Goal: Task Accomplishment & Management: Use online tool/utility

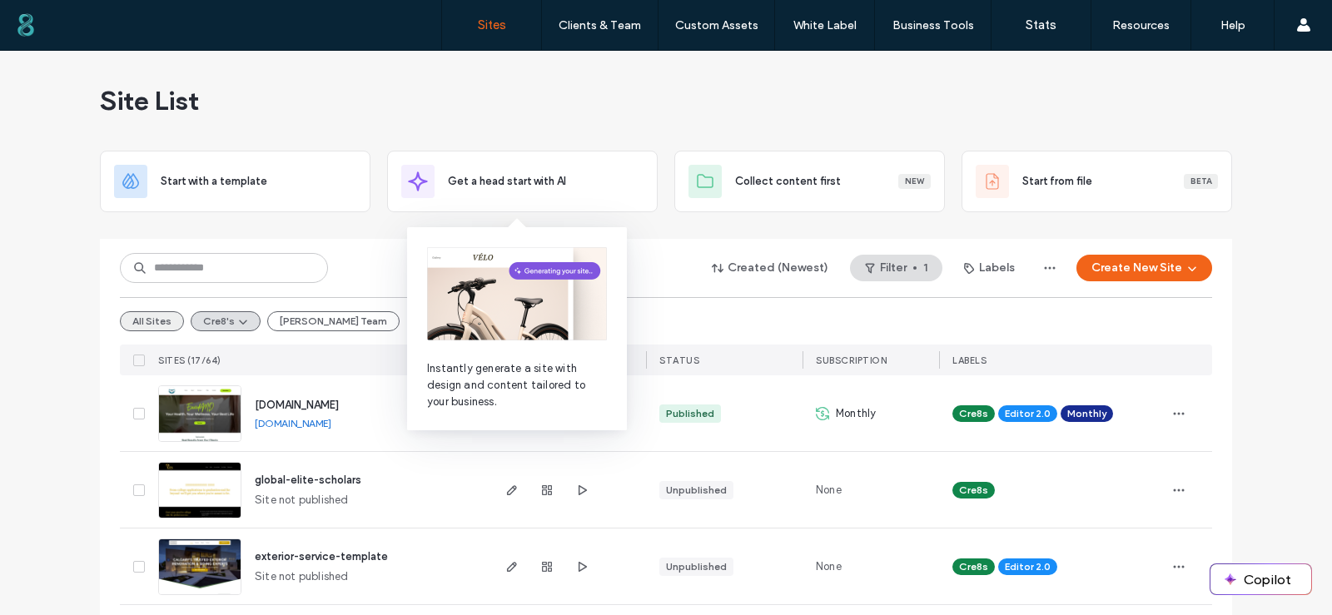
click at [146, 320] on button "All Sites" at bounding box center [152, 321] width 64 height 20
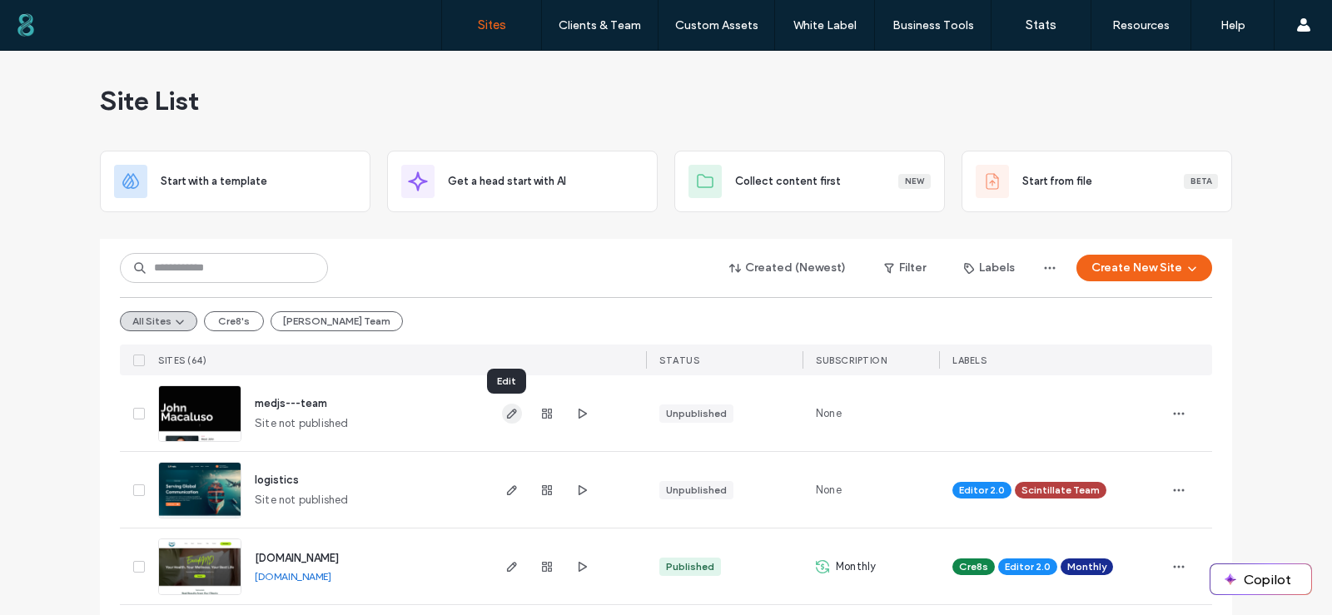
click at [507, 414] on use "button" at bounding box center [512, 414] width 10 height 10
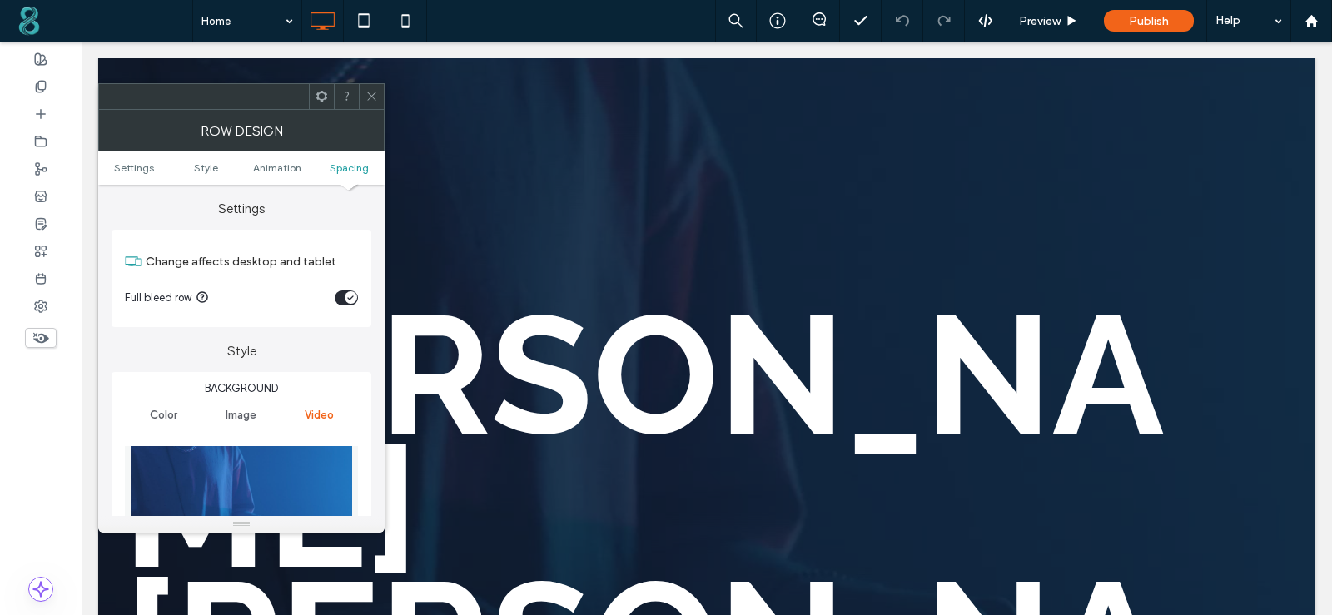
scroll to position [1123, 0]
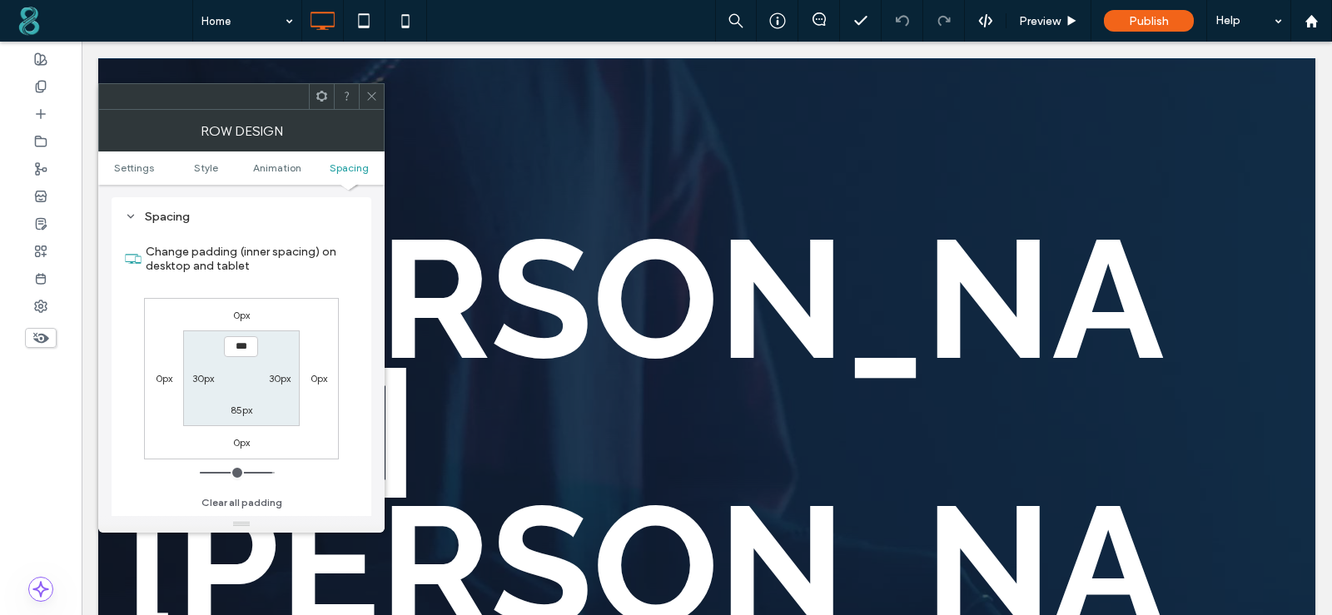
type input "*****"
type input "***"
drag, startPoint x: 469, startPoint y: 441, endPoint x: 363, endPoint y: 95, distance: 362.0
click at [362, 95] on div at bounding box center [371, 96] width 25 height 25
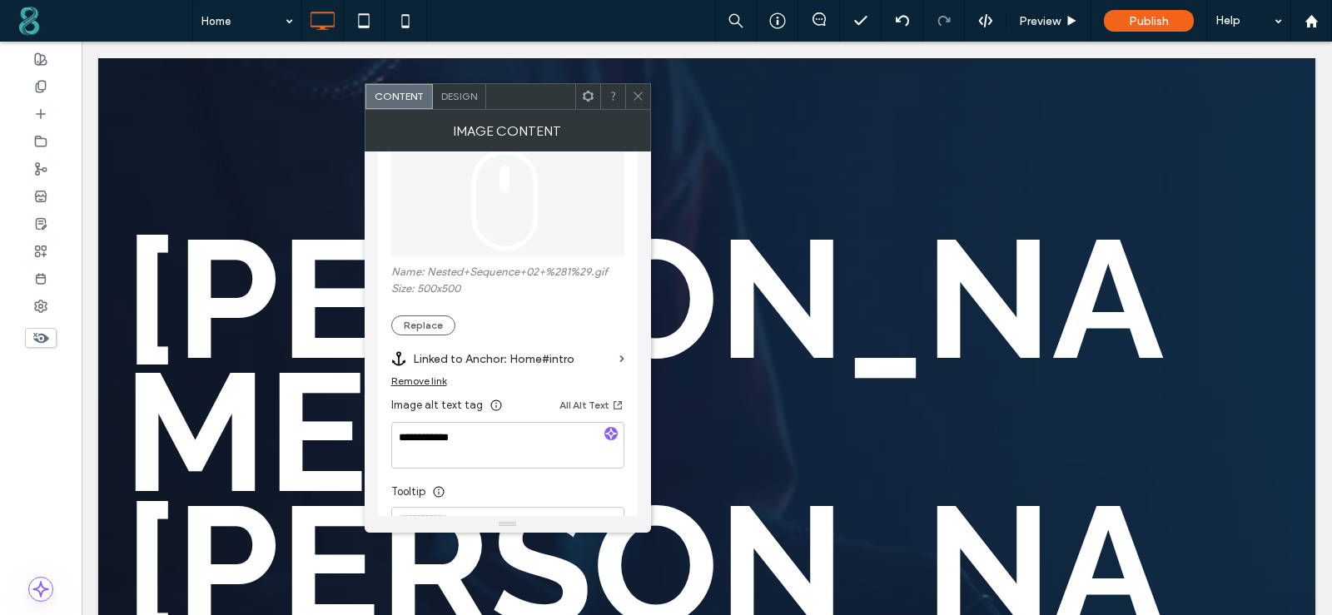
scroll to position [250, 0]
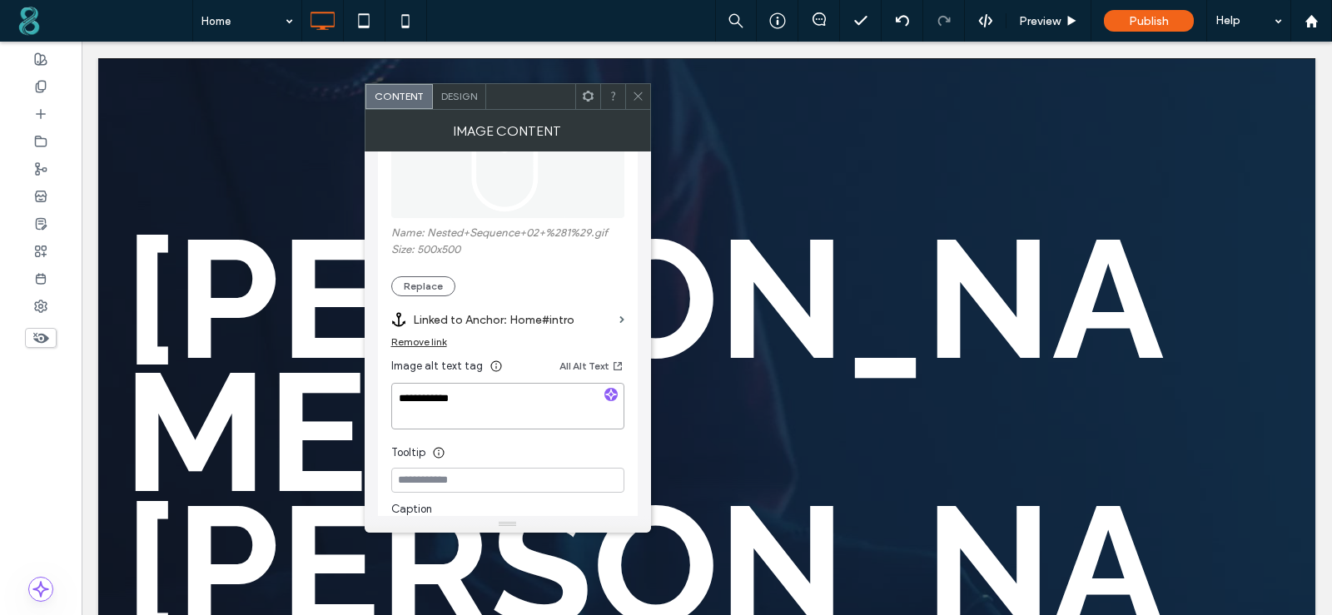
click at [536, 389] on textarea "**********" at bounding box center [507, 406] width 233 height 47
click at [608, 391] on icon "button" at bounding box center [611, 395] width 12 height 12
type textarea "**********"
click at [458, 418] on textarea "**********" at bounding box center [507, 406] width 233 height 47
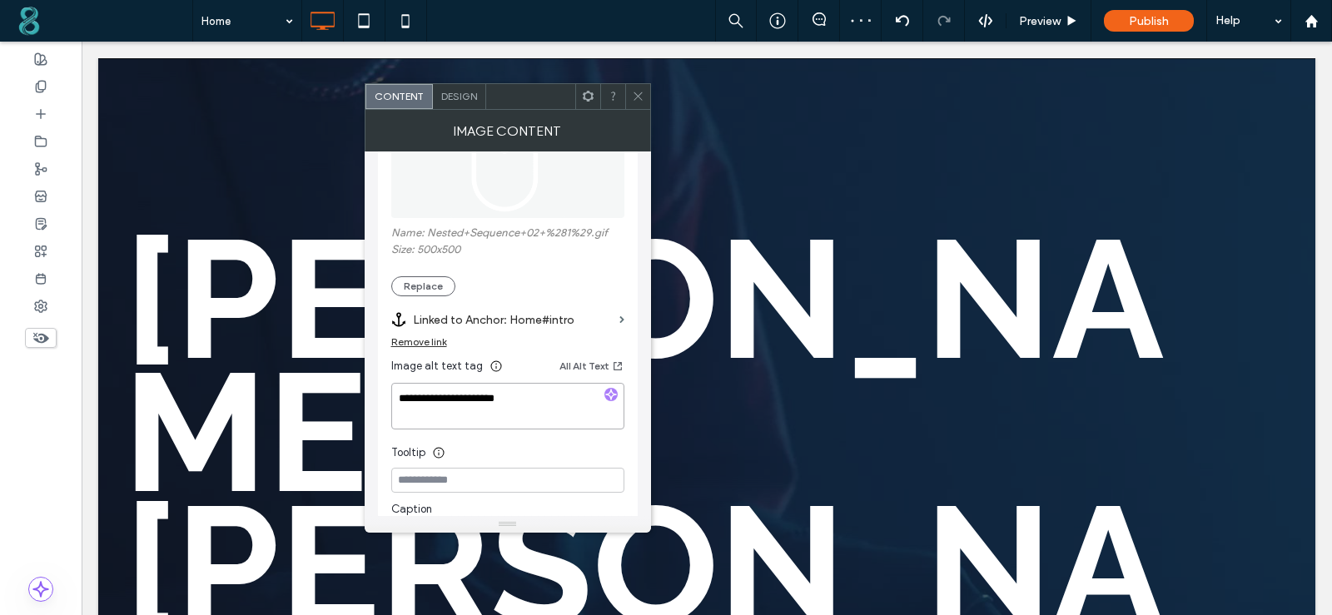
scroll to position [333, 0]
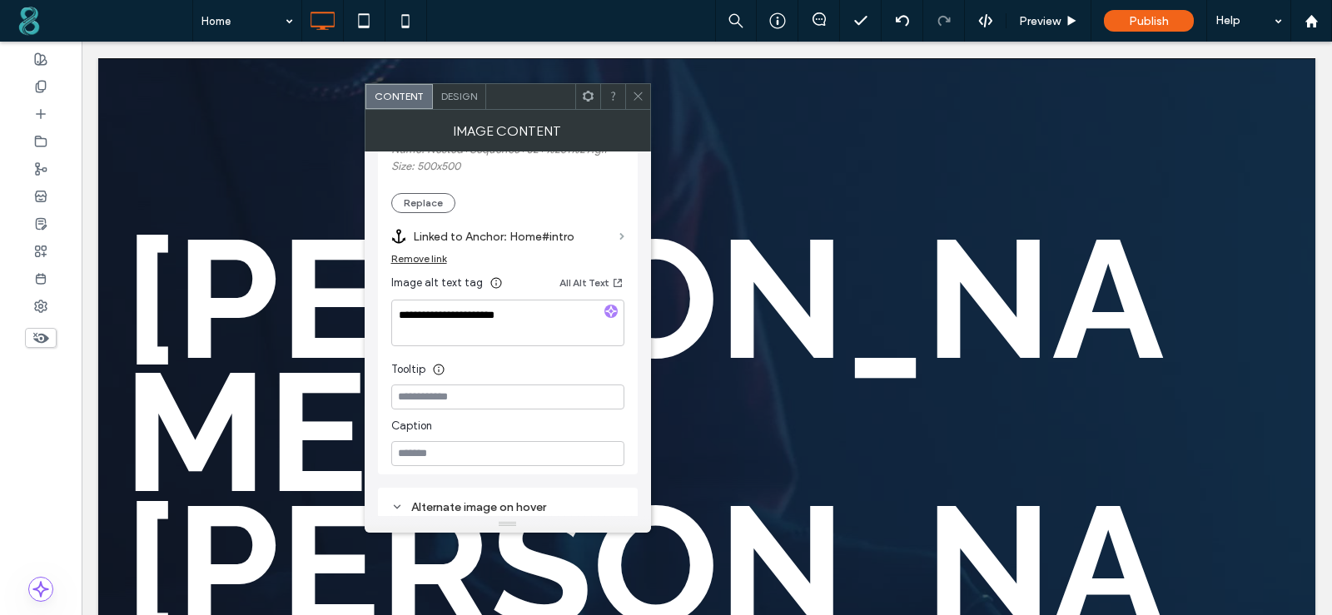
click at [621, 237] on span at bounding box center [621, 236] width 5 height 7
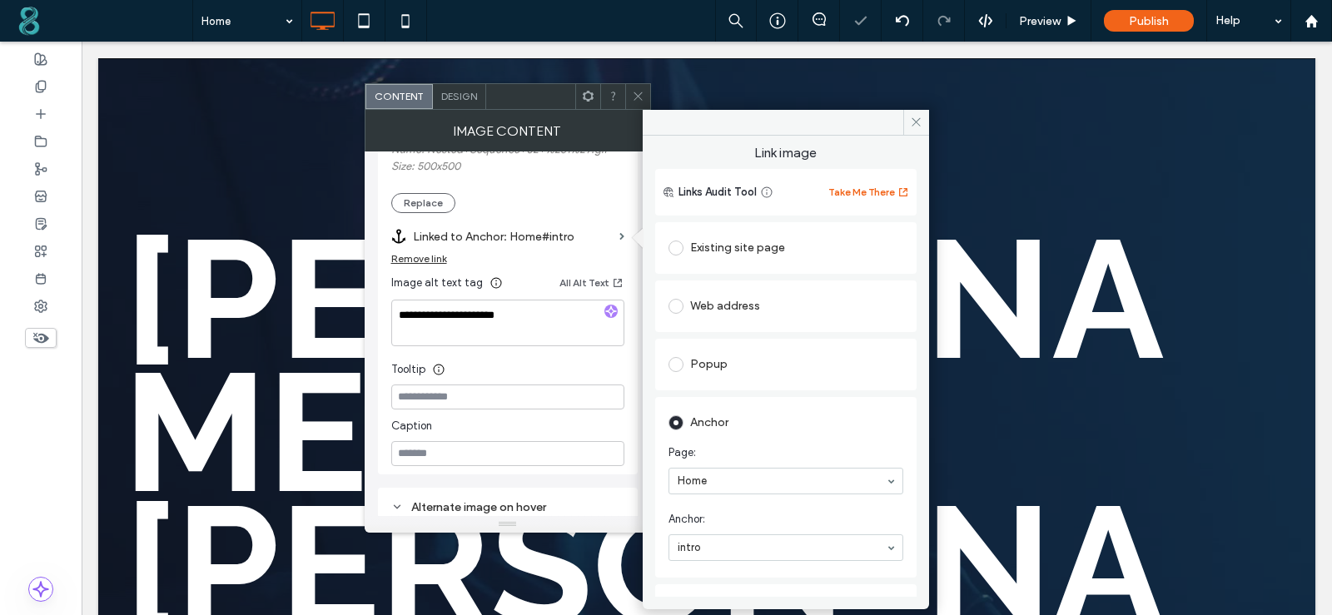
click at [445, 260] on div "Remove link" at bounding box center [419, 258] width 56 height 12
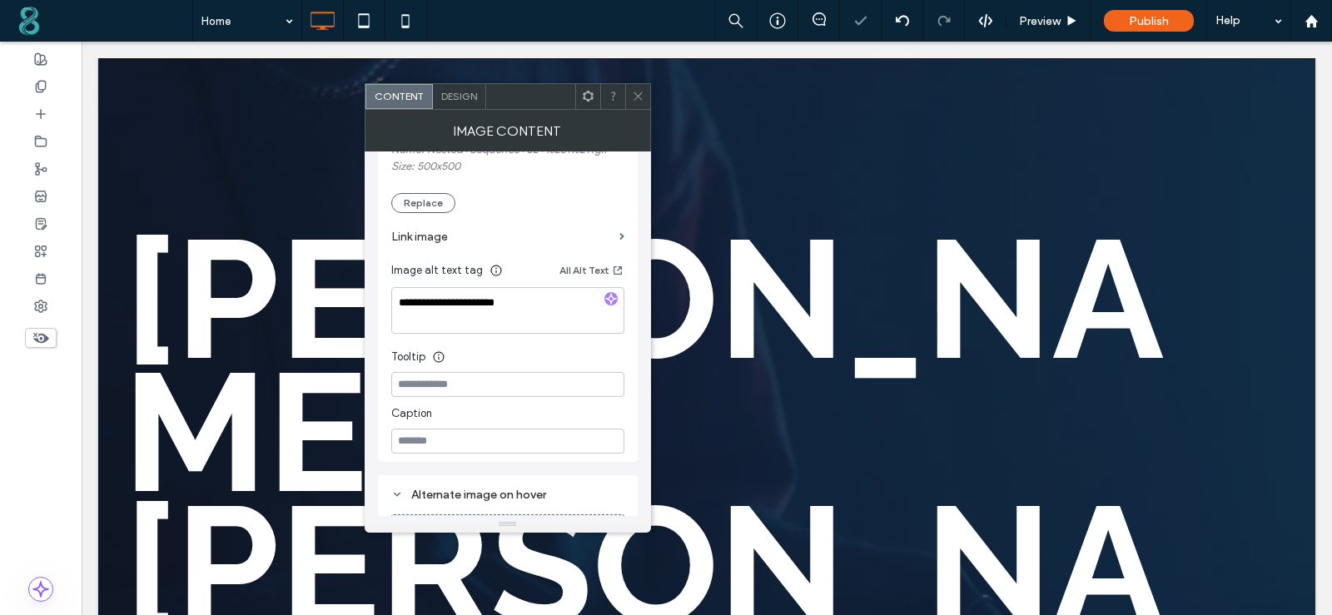
click at [634, 90] on span at bounding box center [638, 96] width 12 height 25
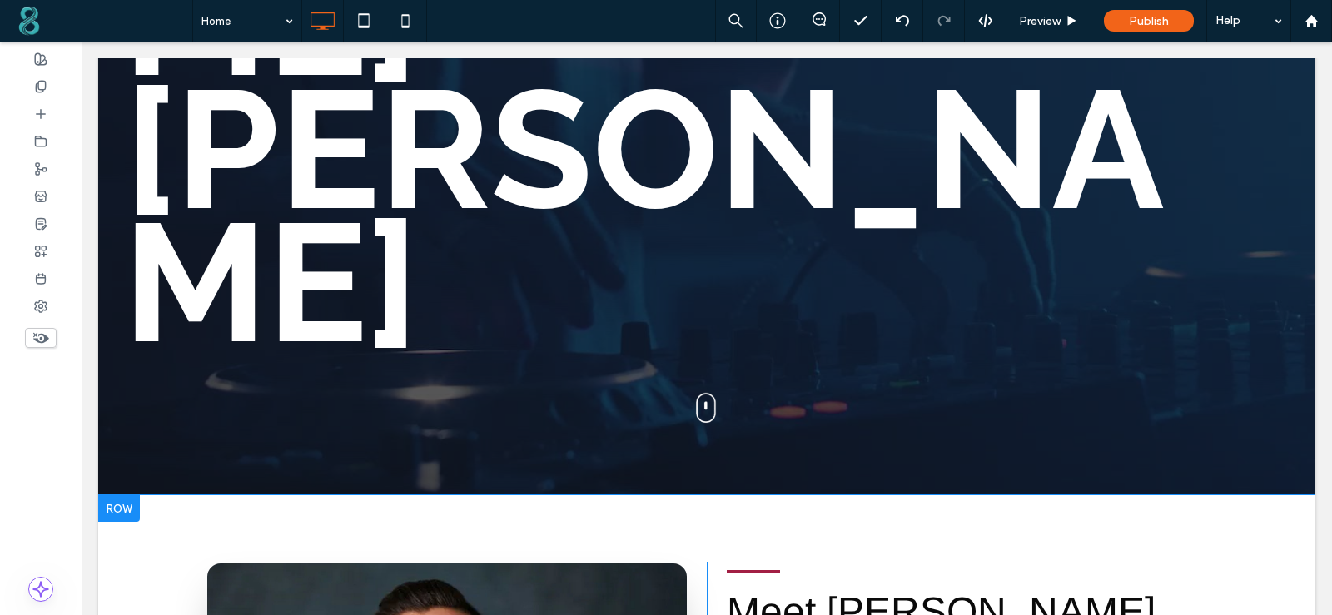
scroll to position [583, 0]
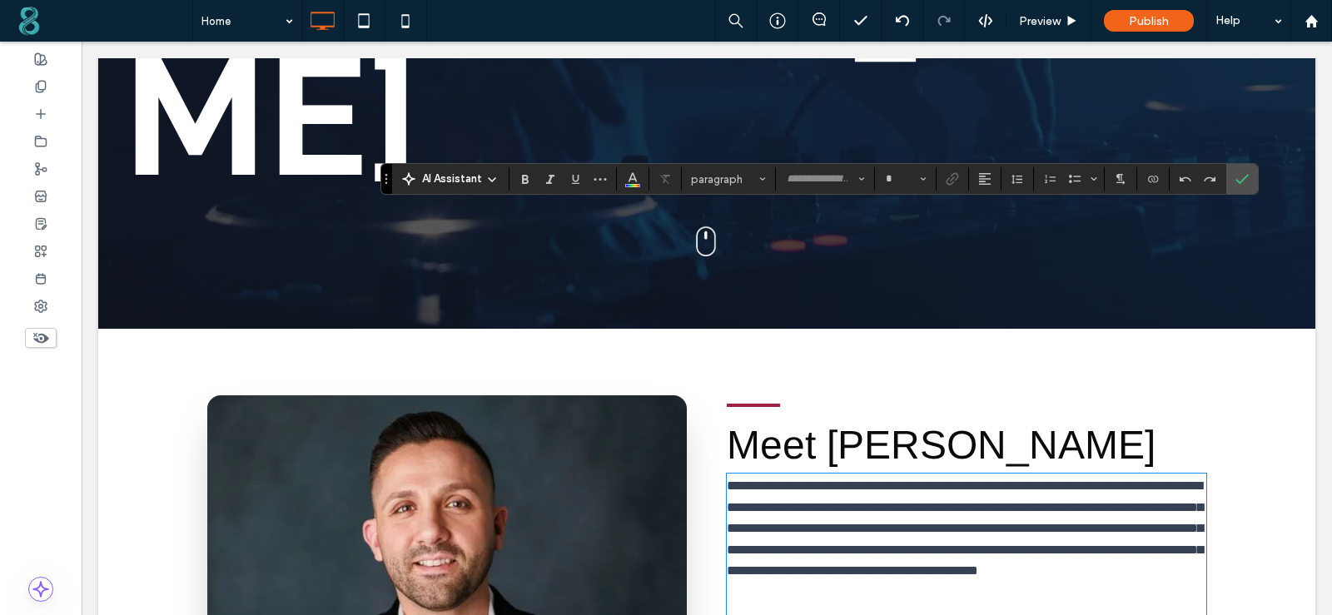
type input "*****"
type input "**"
click at [801, 582] on p at bounding box center [966, 593] width 479 height 22
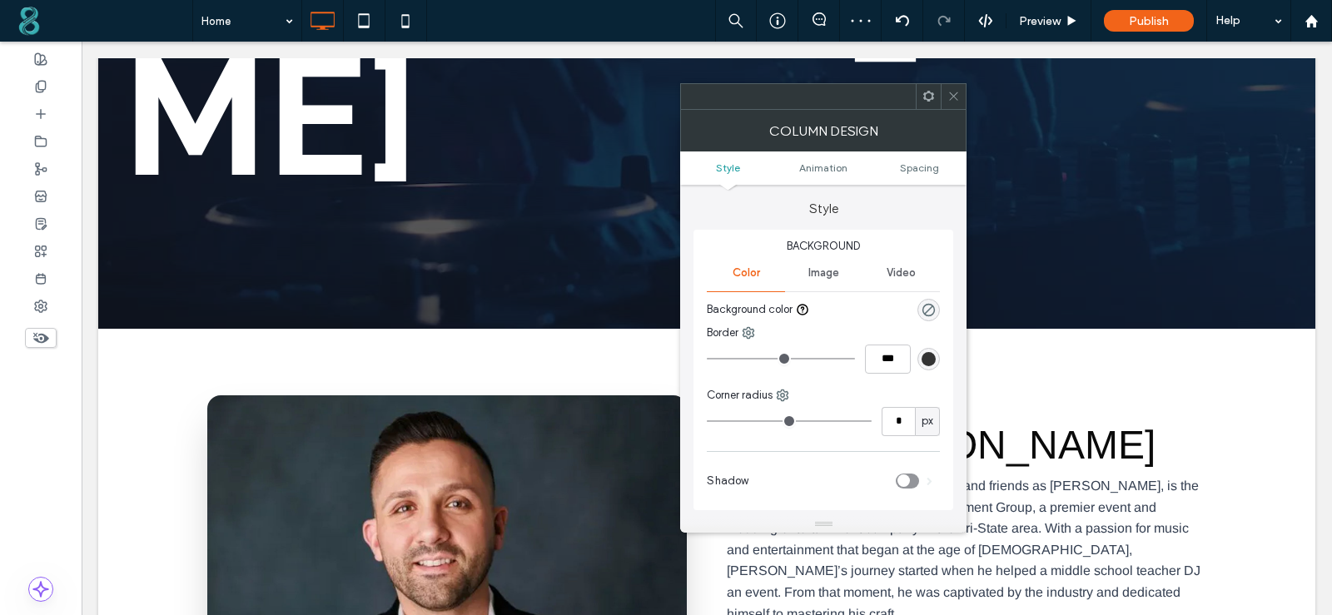
click at [771, 523] on div at bounding box center [823, 524] width 286 height 17
click at [958, 93] on icon at bounding box center [953, 96] width 12 height 12
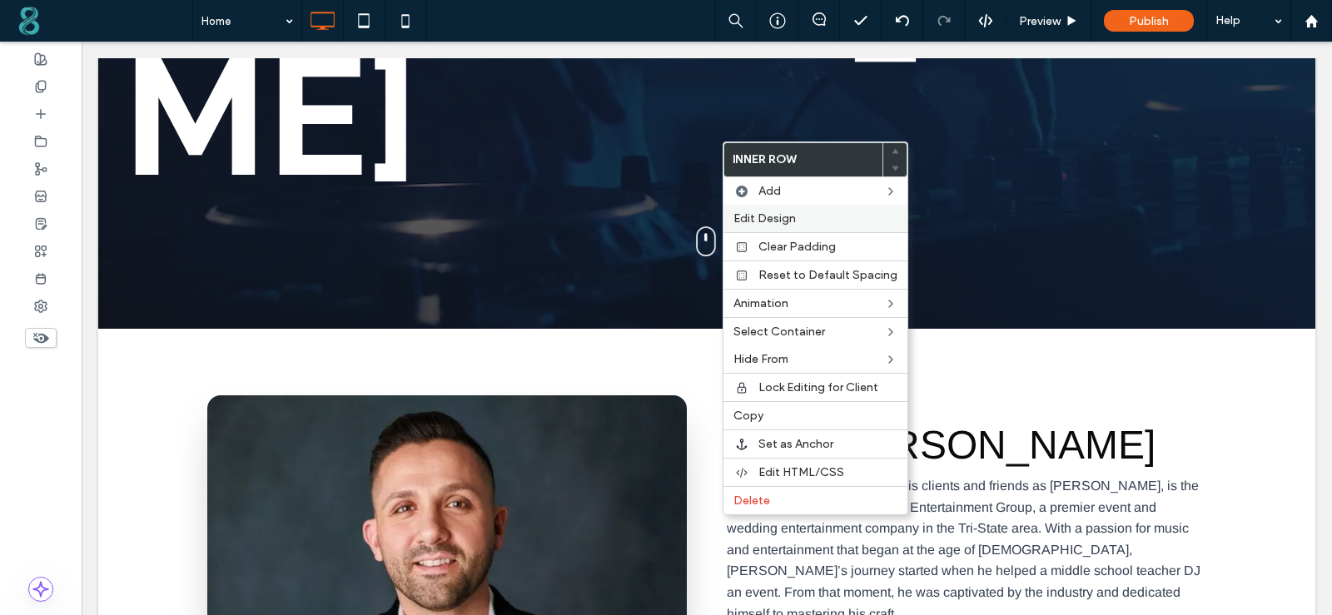
click at [796, 220] on label "Edit Design" at bounding box center [815, 218] width 164 height 14
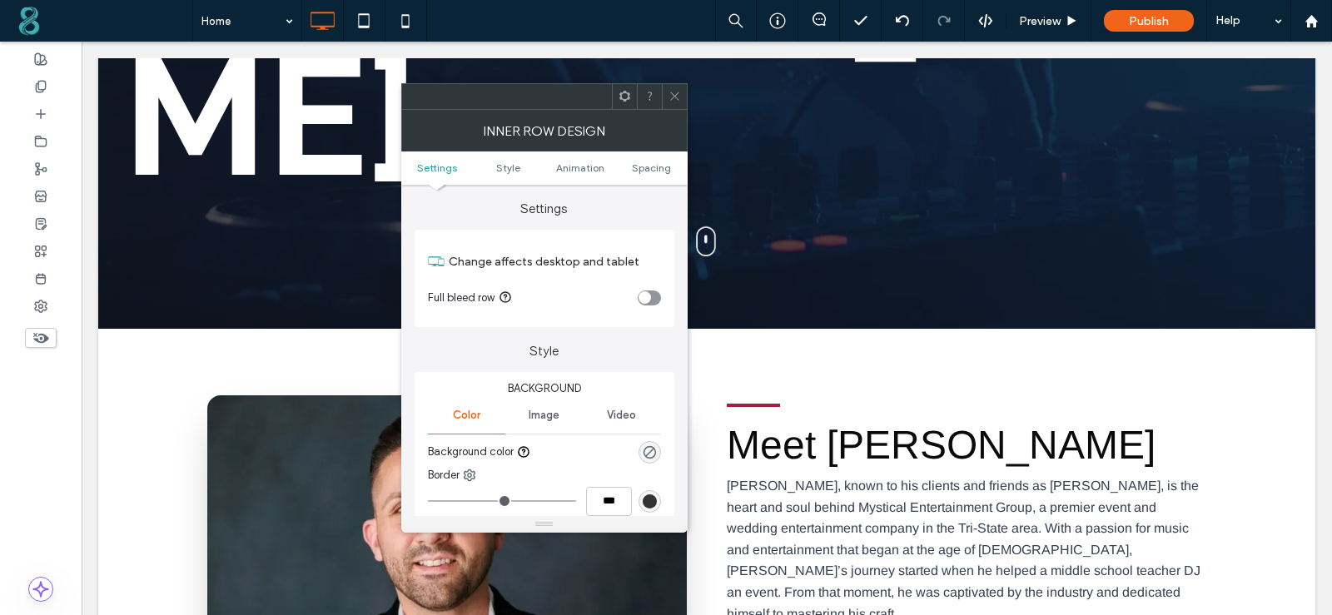
click at [648, 159] on ul "Settings Style Animation Spacing" at bounding box center [544, 167] width 286 height 33
click at [653, 166] on span "Spacing" at bounding box center [651, 167] width 39 height 12
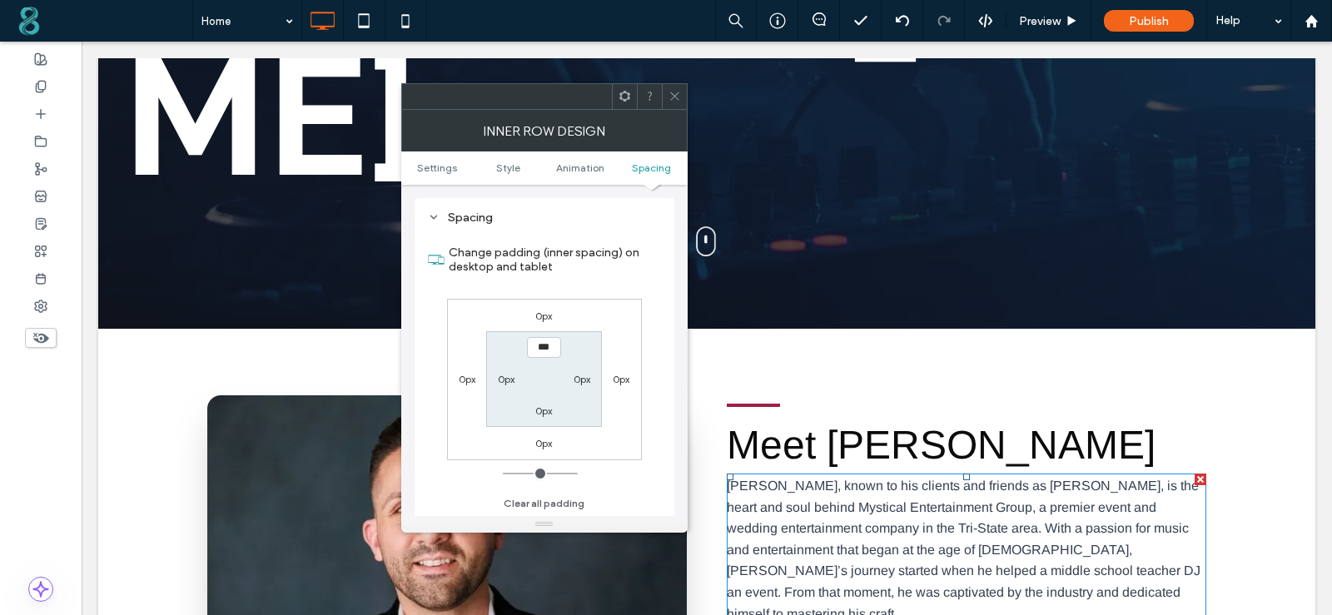
scroll to position [520, 0]
drag, startPoint x: 548, startPoint y: 315, endPoint x: 630, endPoint y: 313, distance: 82.4
click at [549, 315] on label "0px" at bounding box center [543, 316] width 17 height 12
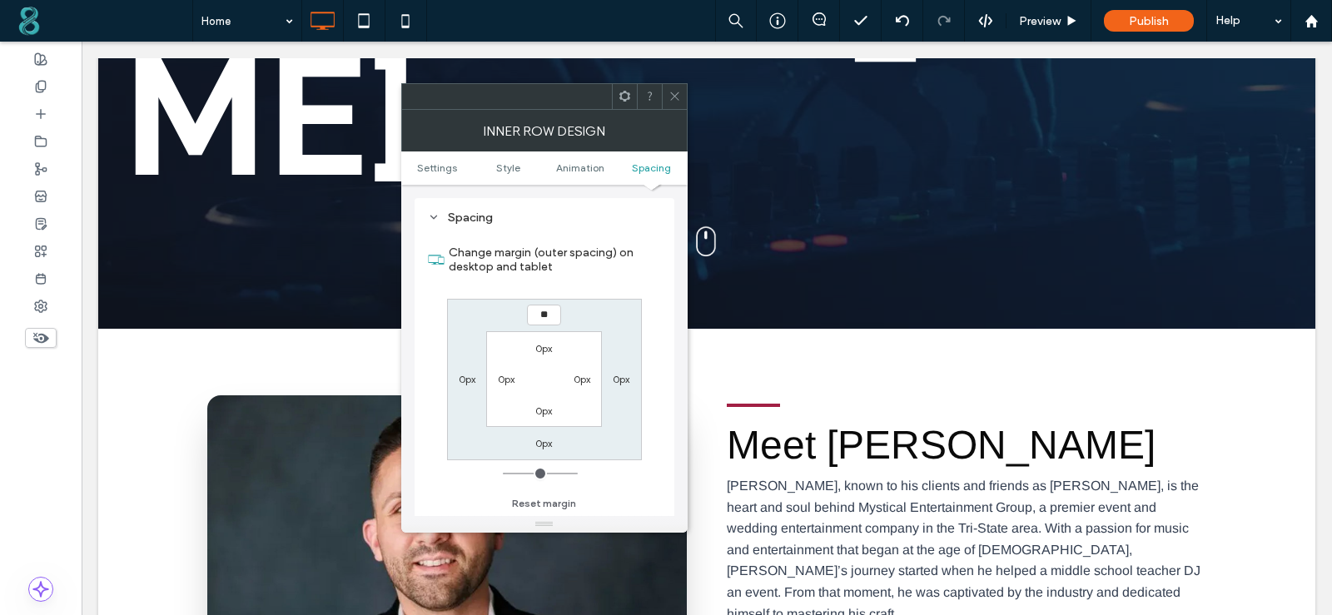
type input "**"
type input "****"
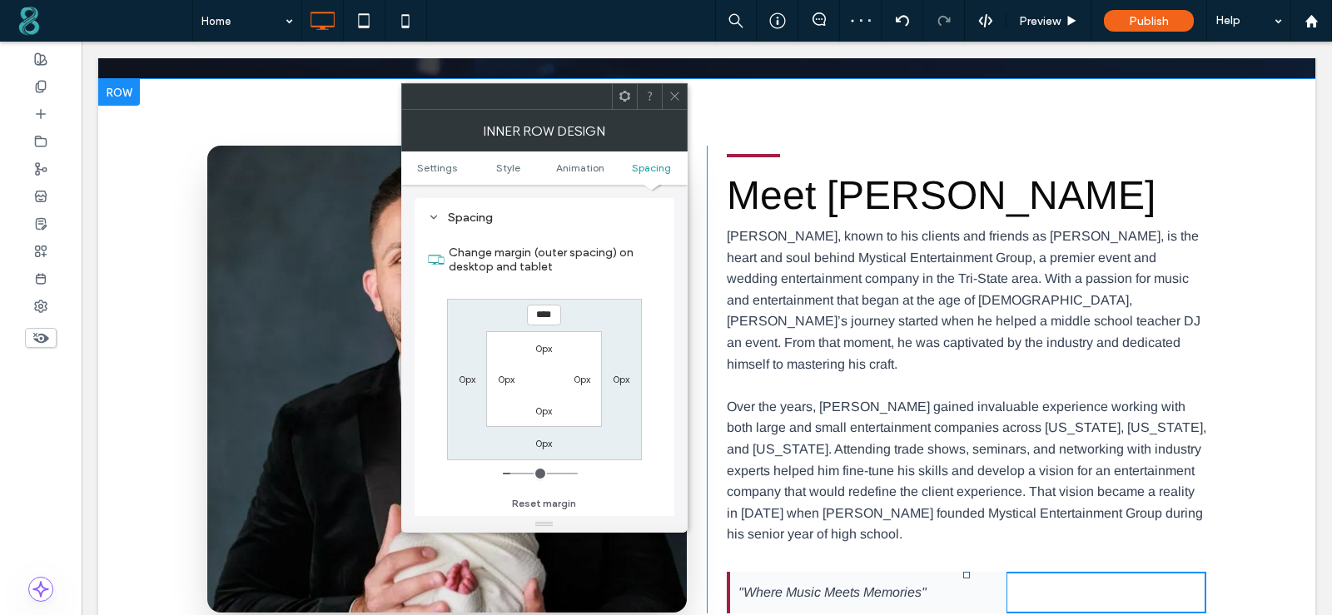
scroll to position [1082, 0]
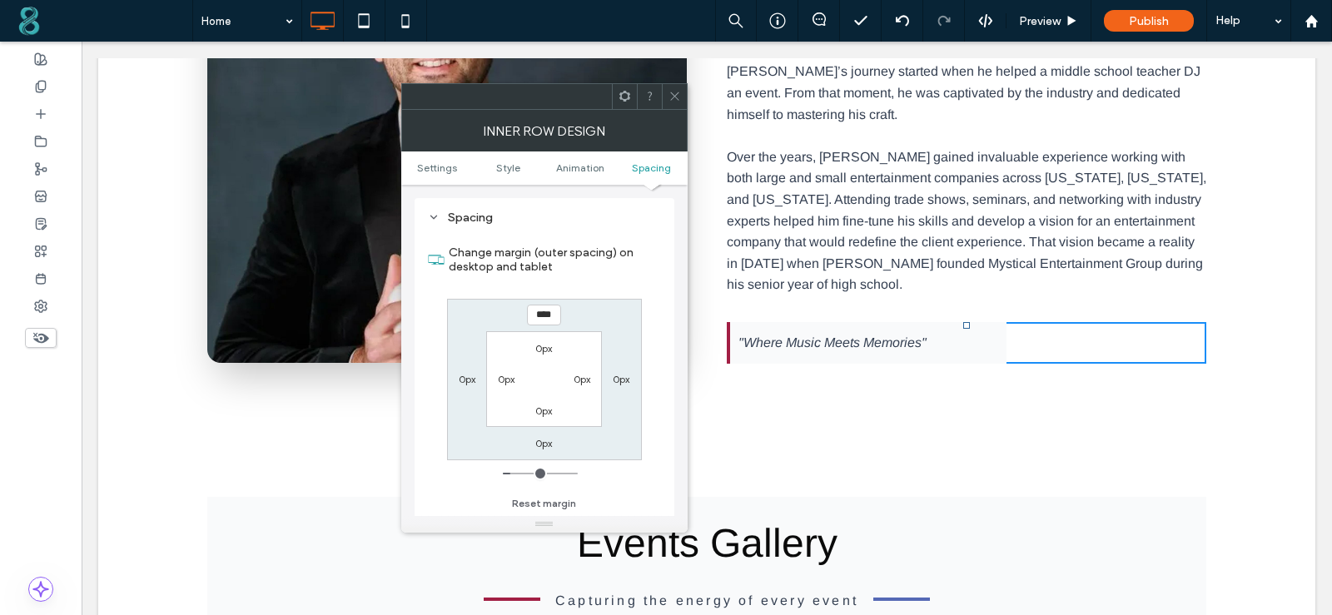
click at [672, 92] on icon at bounding box center [674, 96] width 12 height 12
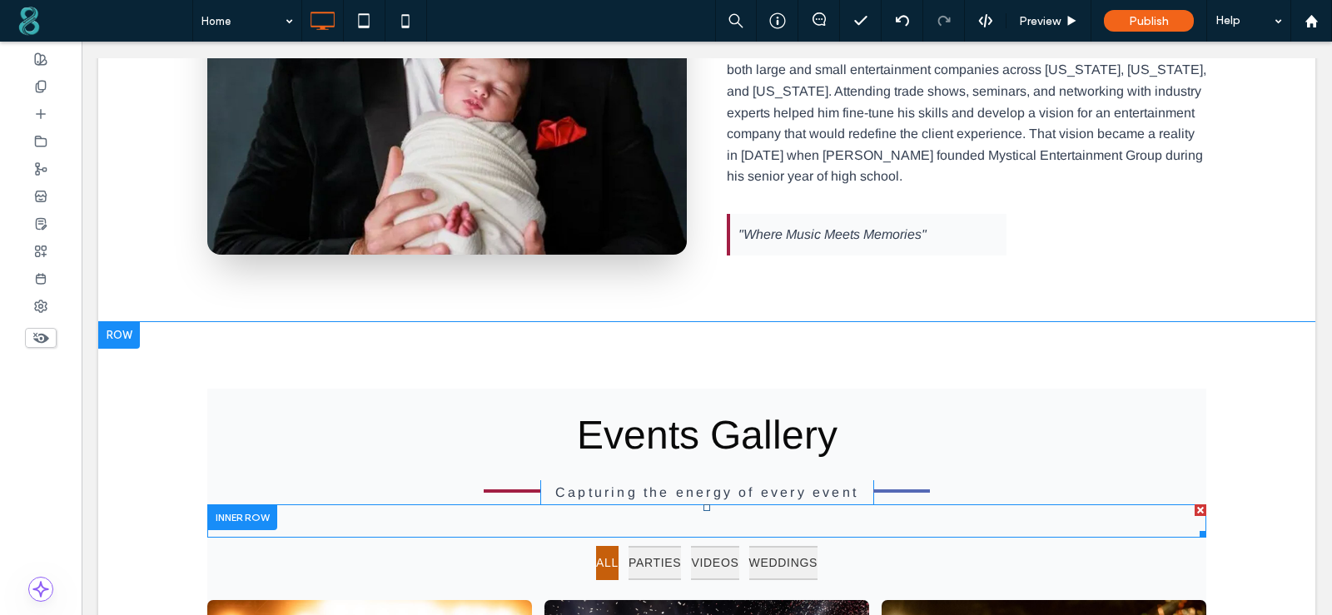
scroll to position [1248, 0]
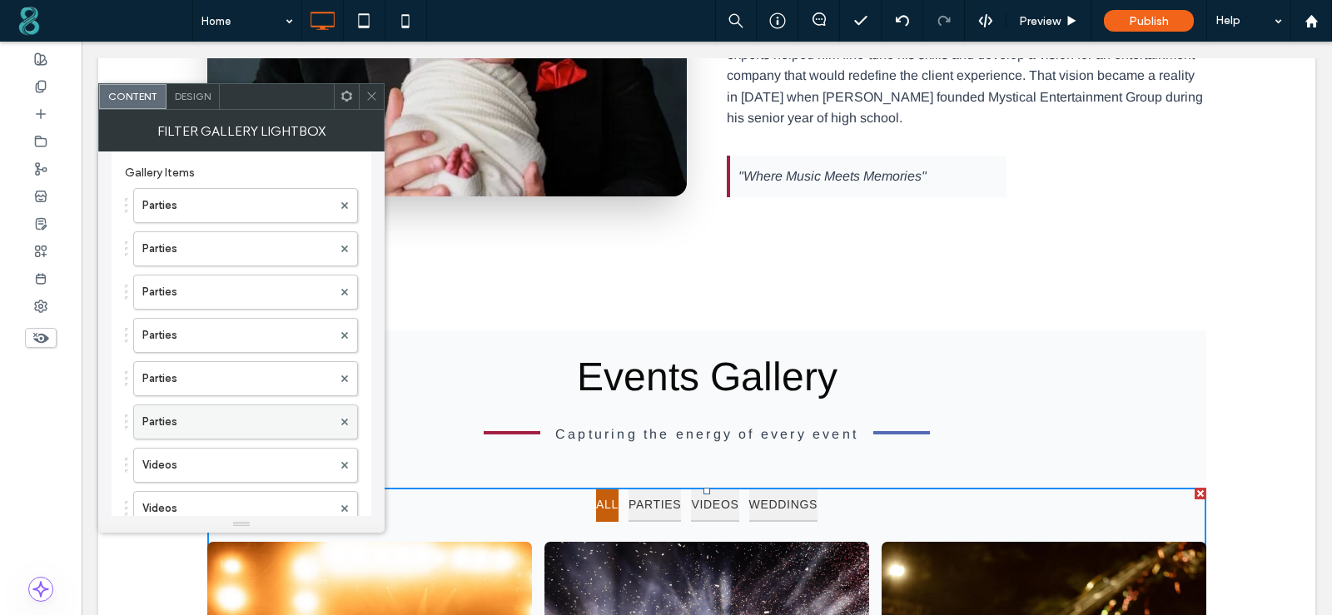
scroll to position [333, 0]
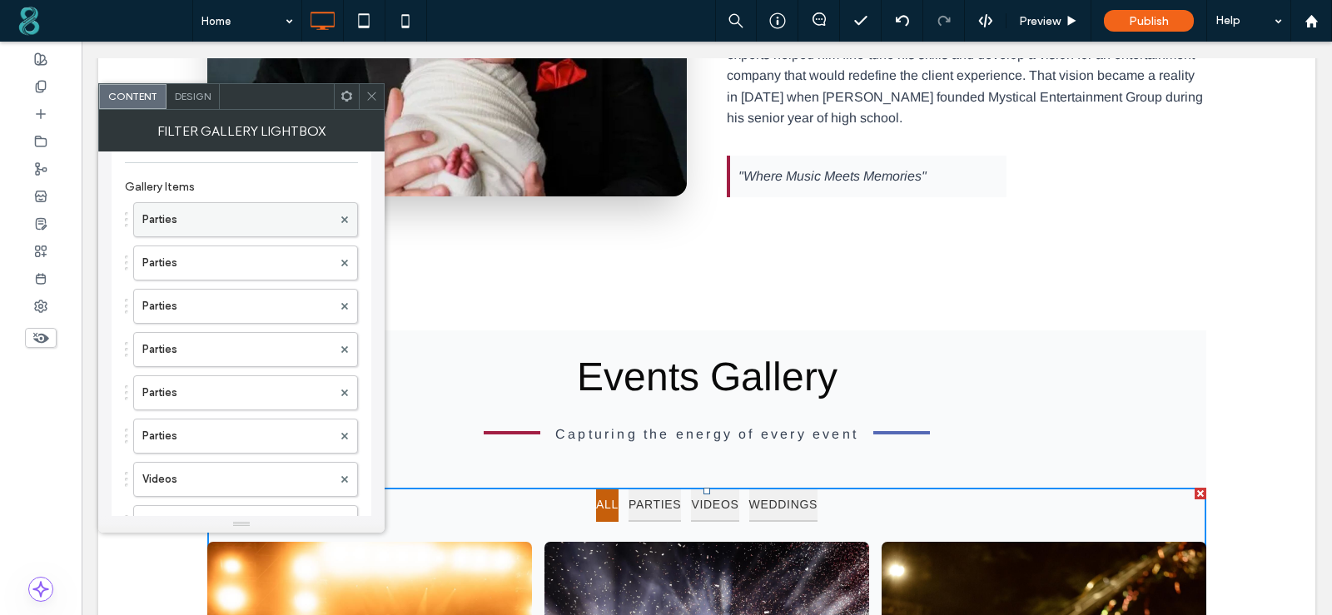
click at [247, 224] on label "Parties" at bounding box center [237, 219] width 190 height 33
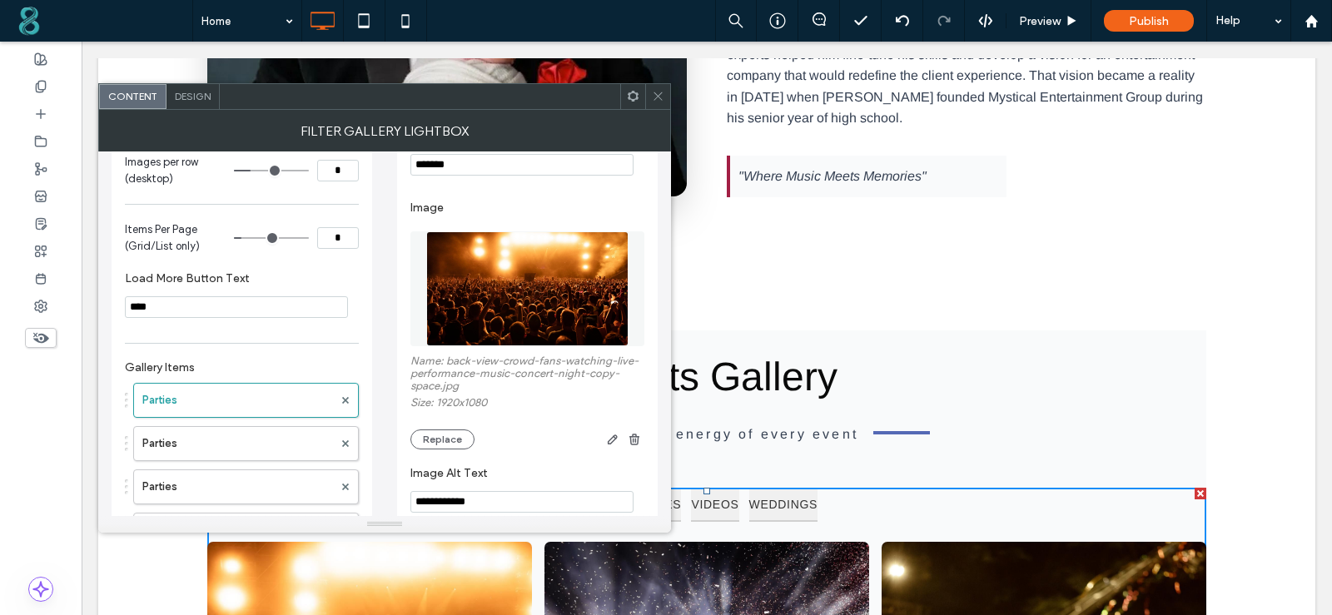
scroll to position [166, 0]
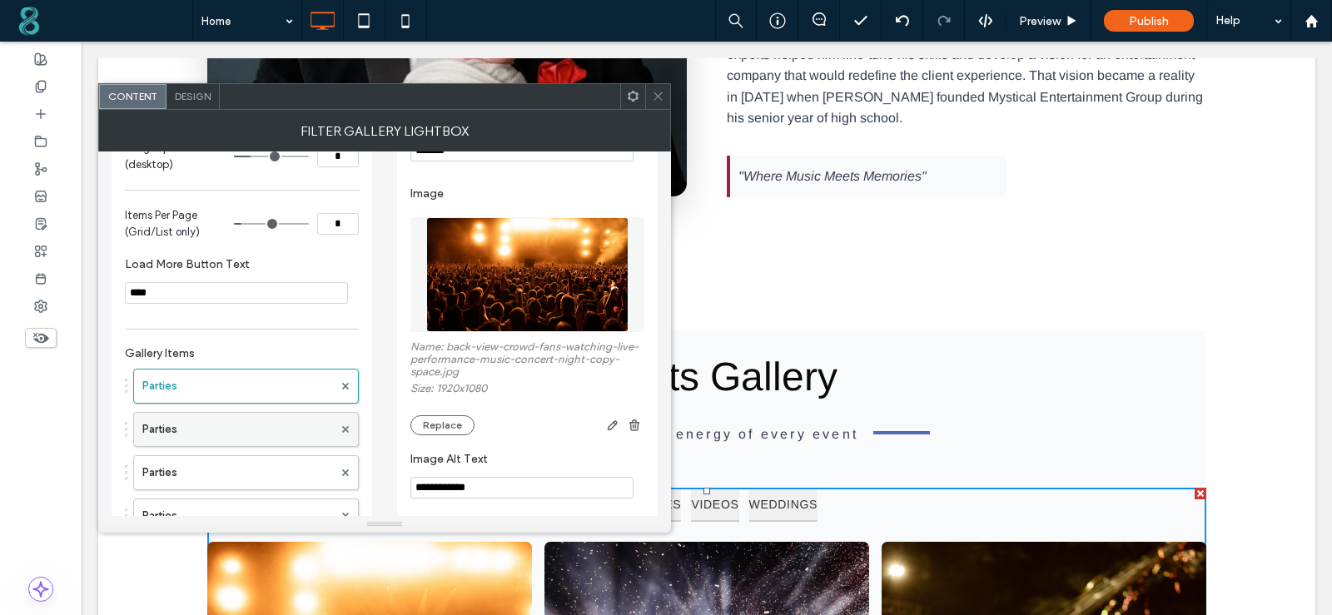
click at [227, 423] on label "Parties" at bounding box center [237, 429] width 191 height 33
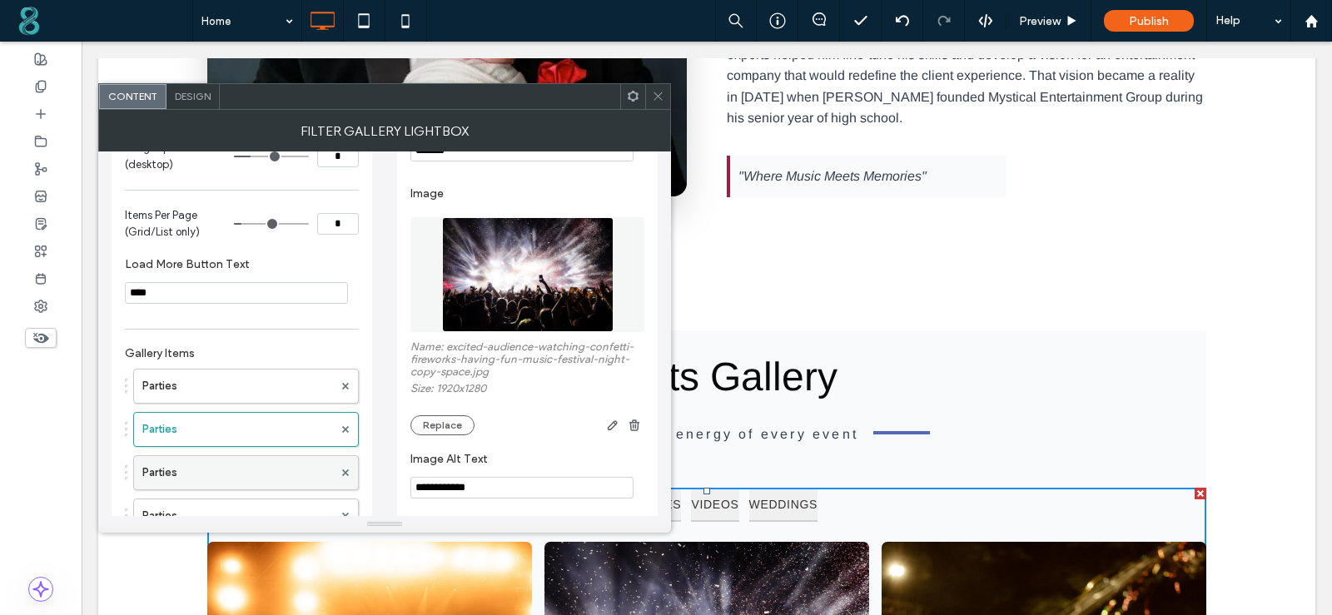
click at [244, 477] on label "Parties" at bounding box center [237, 472] width 191 height 33
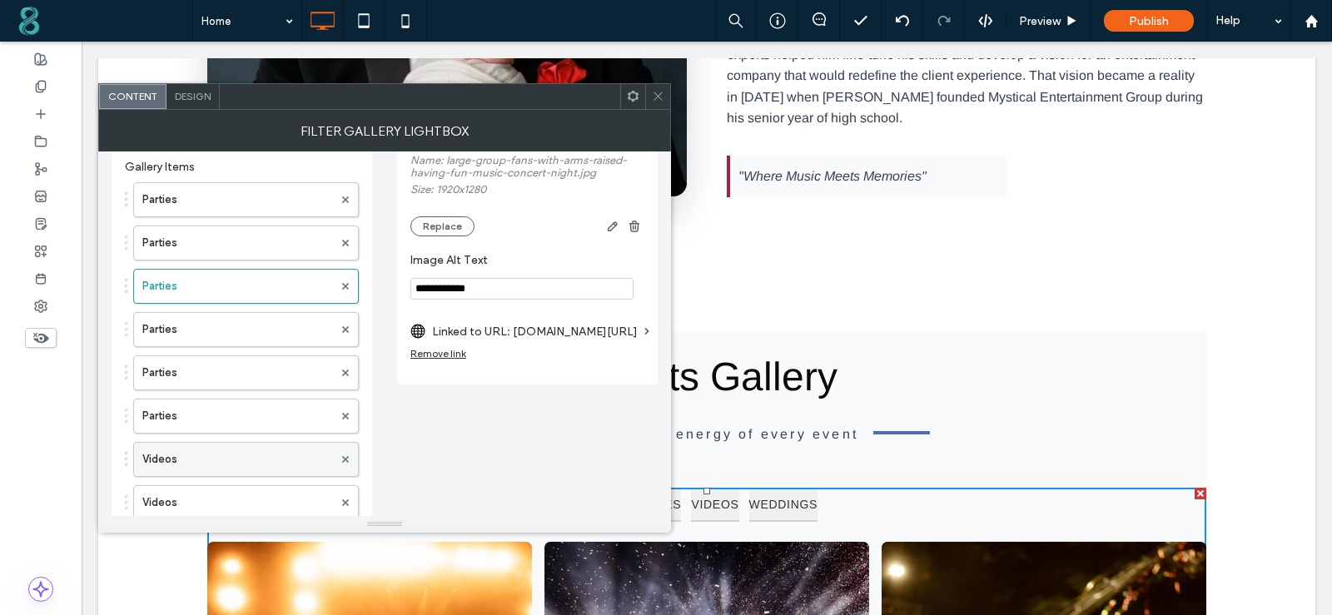
scroll to position [416, 0]
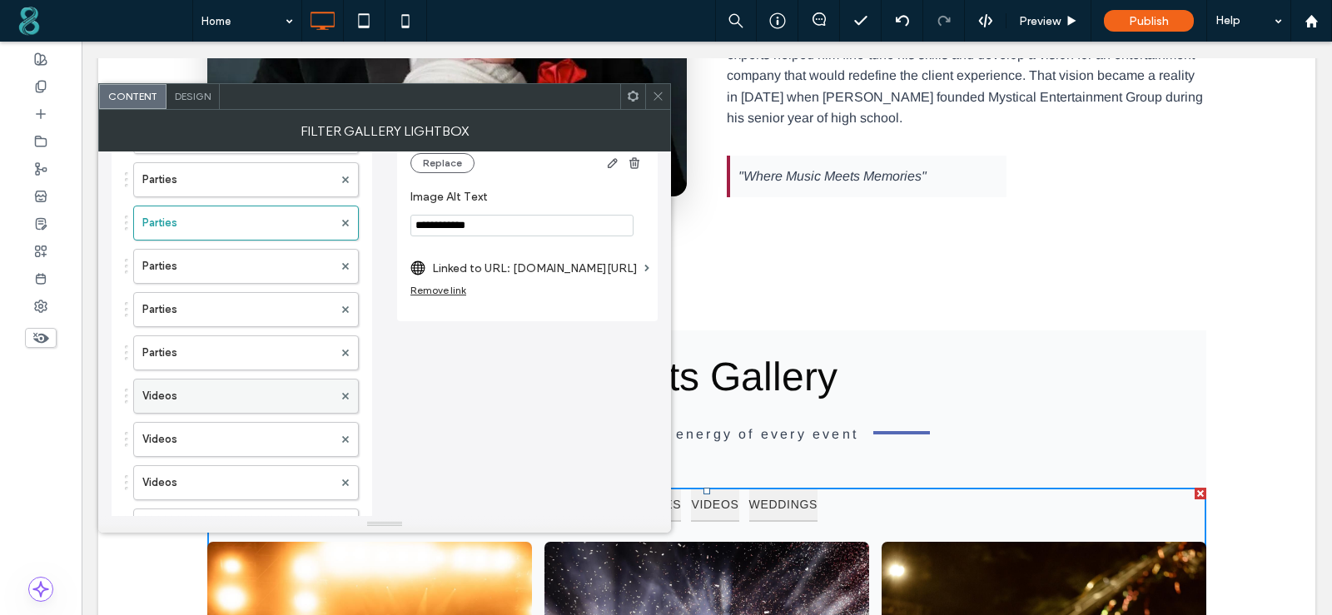
click at [245, 398] on label "Videos" at bounding box center [237, 395] width 191 height 33
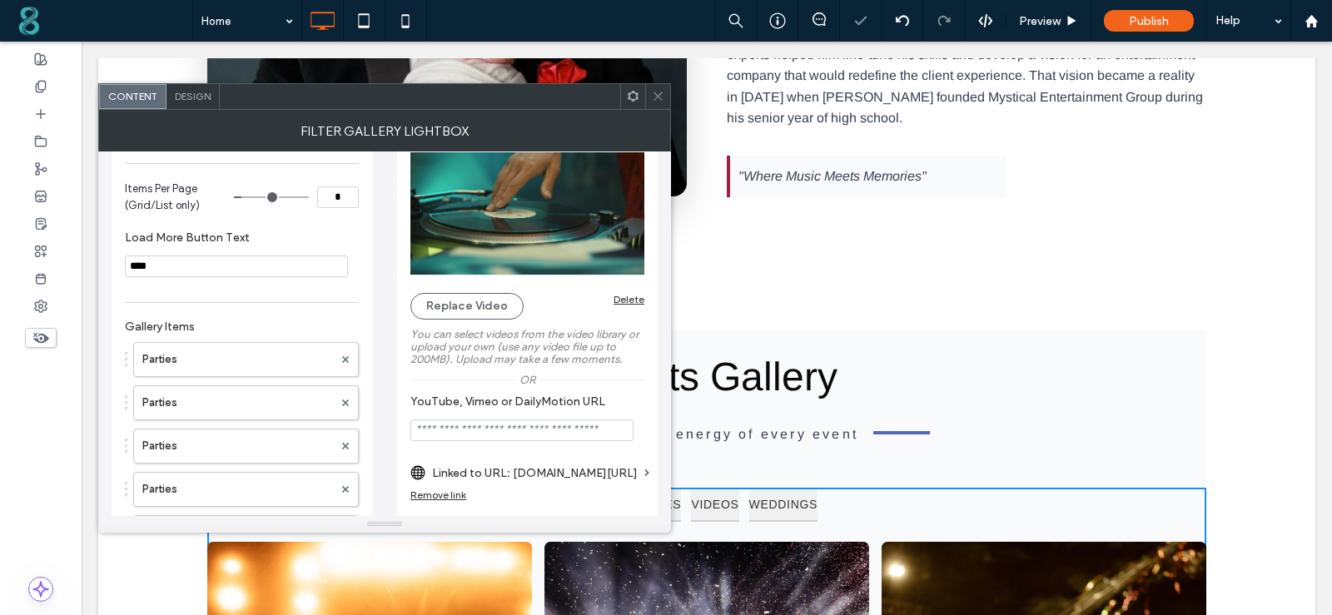
scroll to position [0, 0]
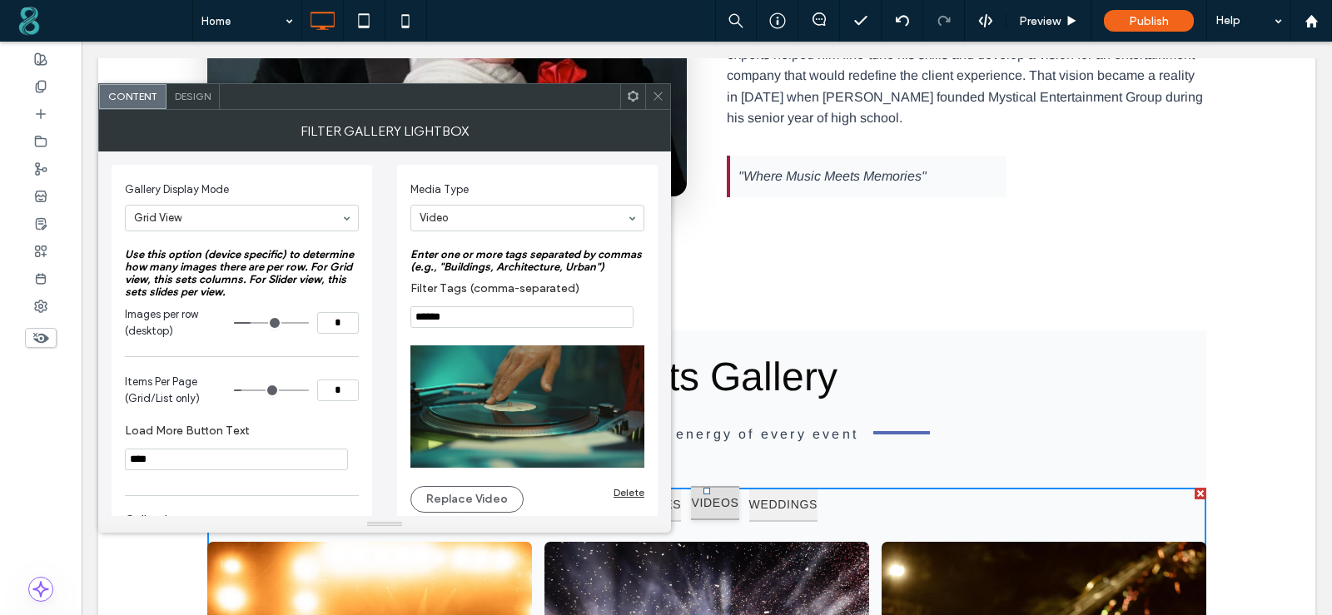
click at [725, 486] on button "VIDEOS" at bounding box center [714, 503] width 47 height 34
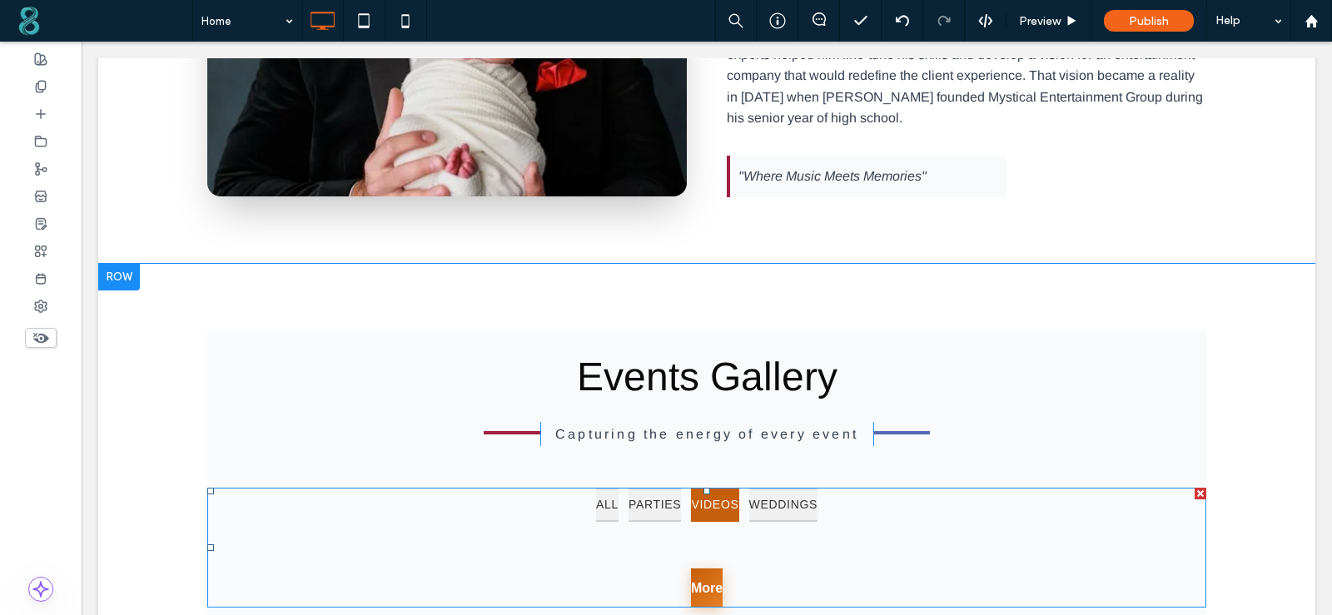
click at [709, 488] on span at bounding box center [706, 548] width 999 height 120
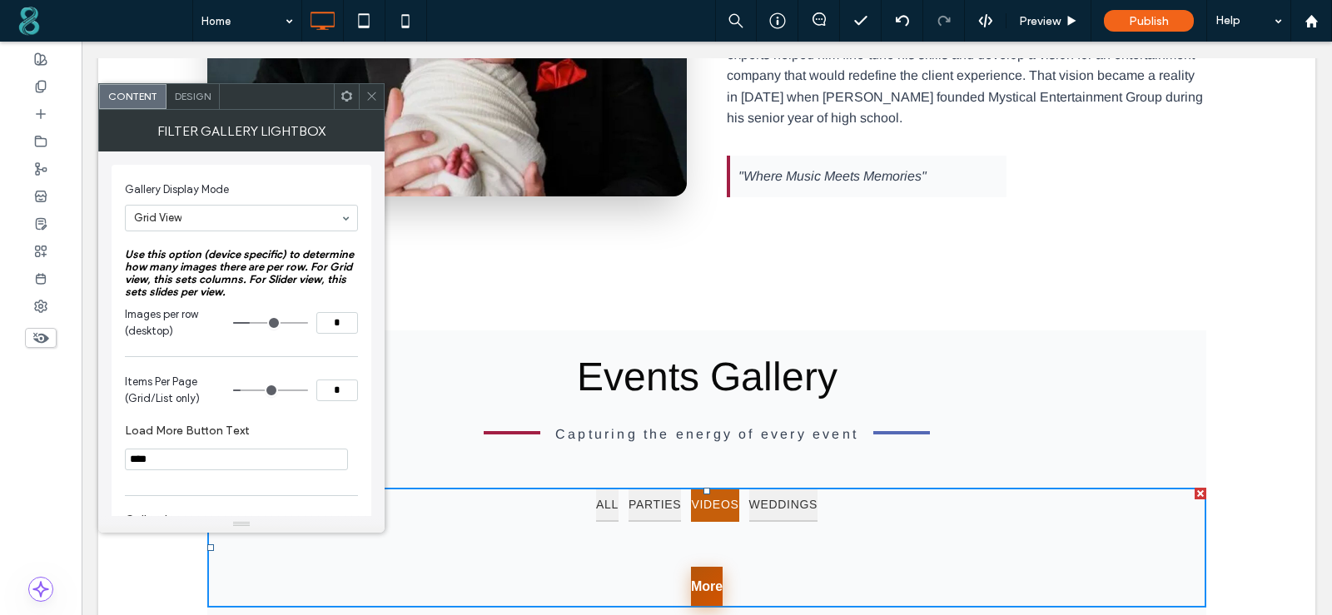
click at [722, 567] on button "More" at bounding box center [707, 586] width 32 height 39
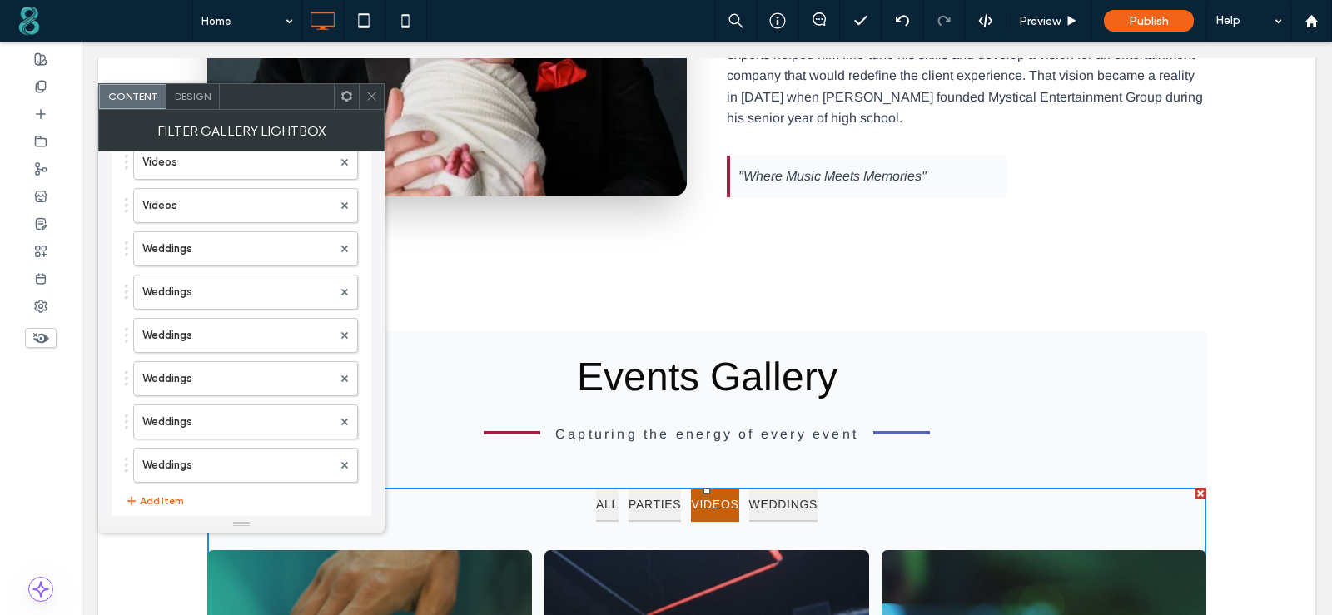
scroll to position [832, 0]
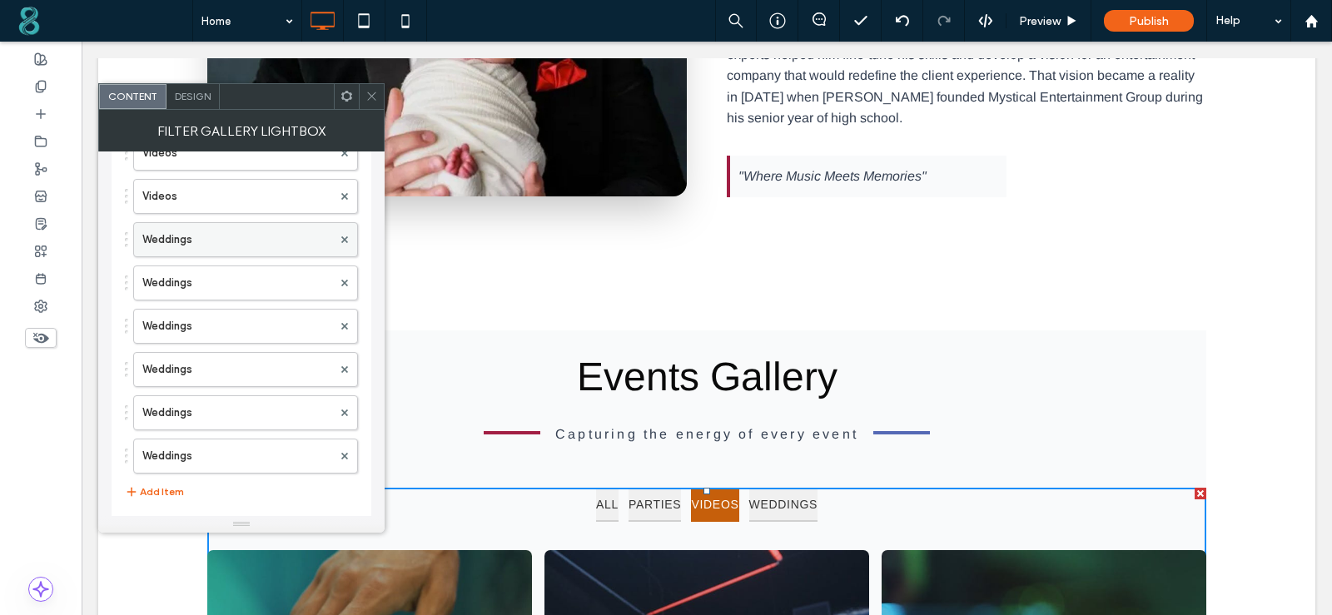
click at [225, 250] on label "Weddings" at bounding box center [237, 239] width 190 height 33
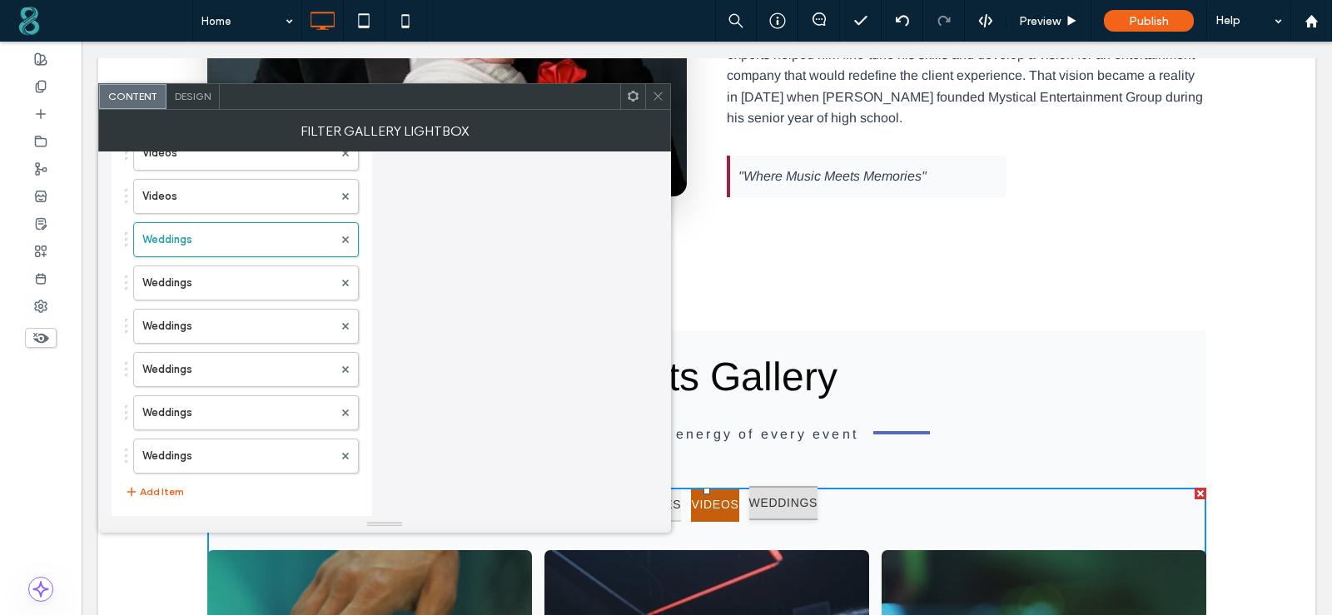
click at [818, 486] on button "WEDDINGS" at bounding box center [783, 503] width 69 height 34
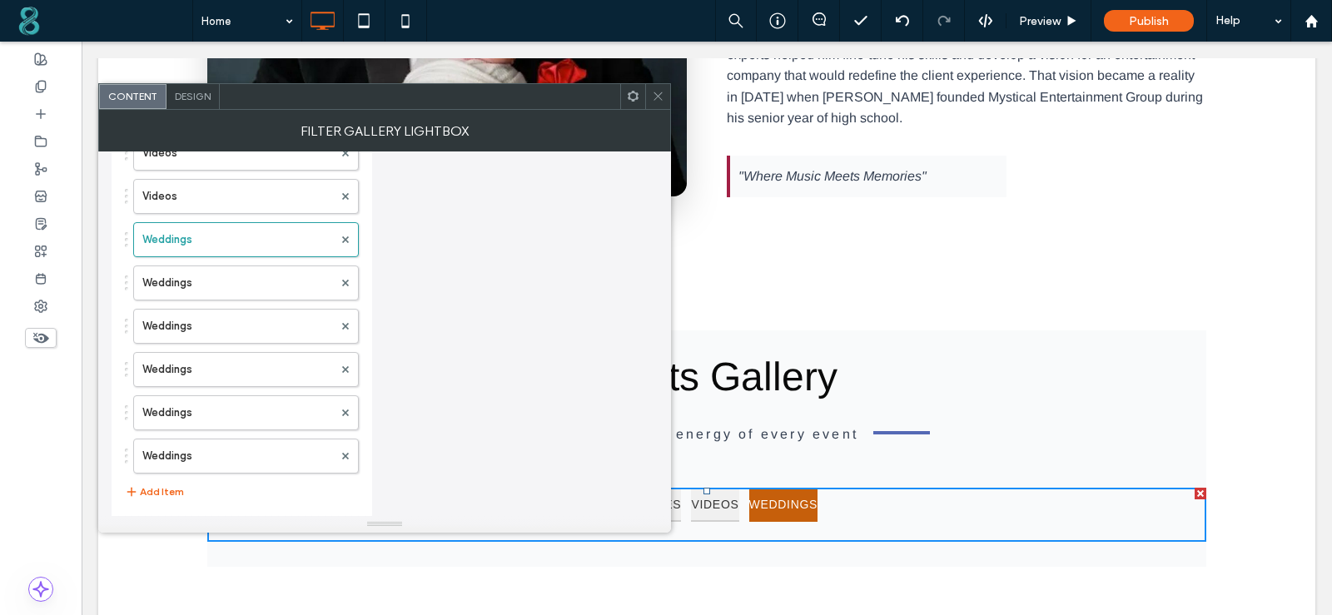
click at [654, 97] on icon at bounding box center [658, 96] width 12 height 12
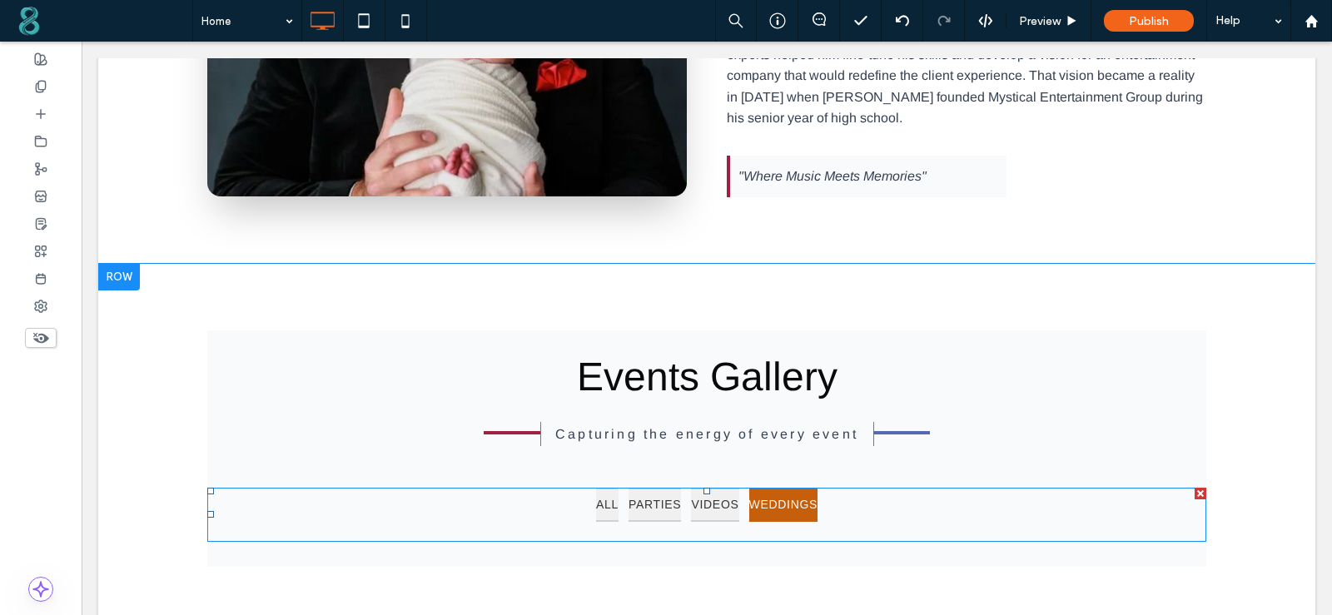
click at [830, 488] on span at bounding box center [706, 515] width 999 height 54
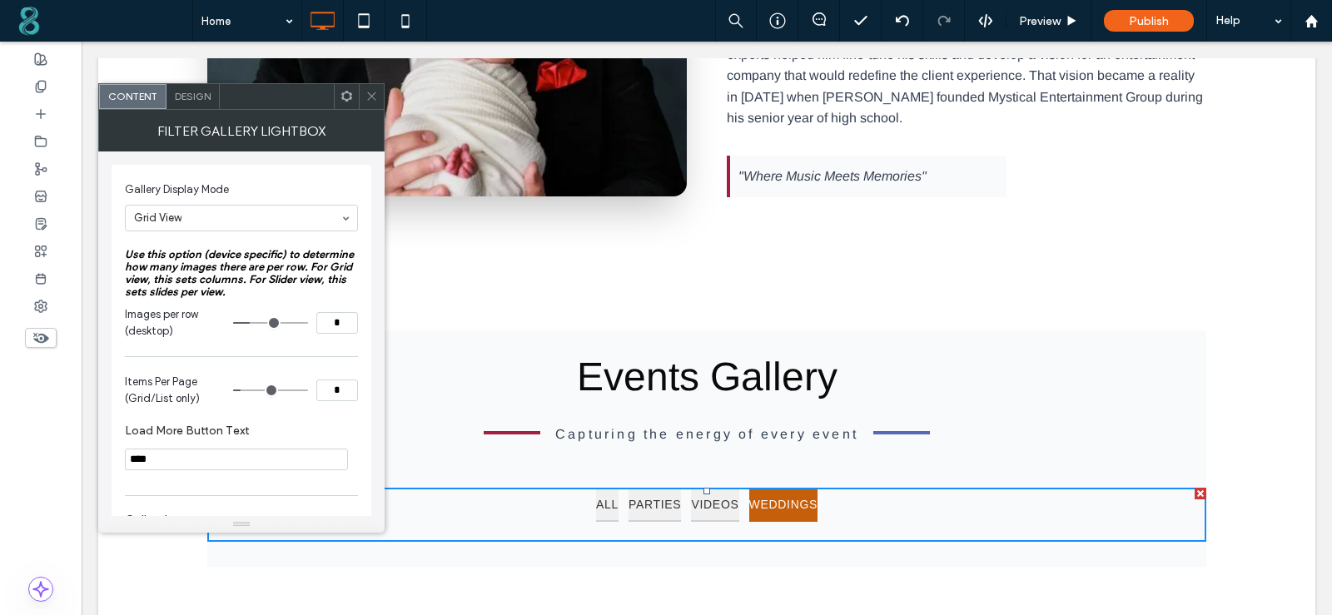
click at [818, 488] on button "WEDDINGS" at bounding box center [783, 505] width 69 height 34
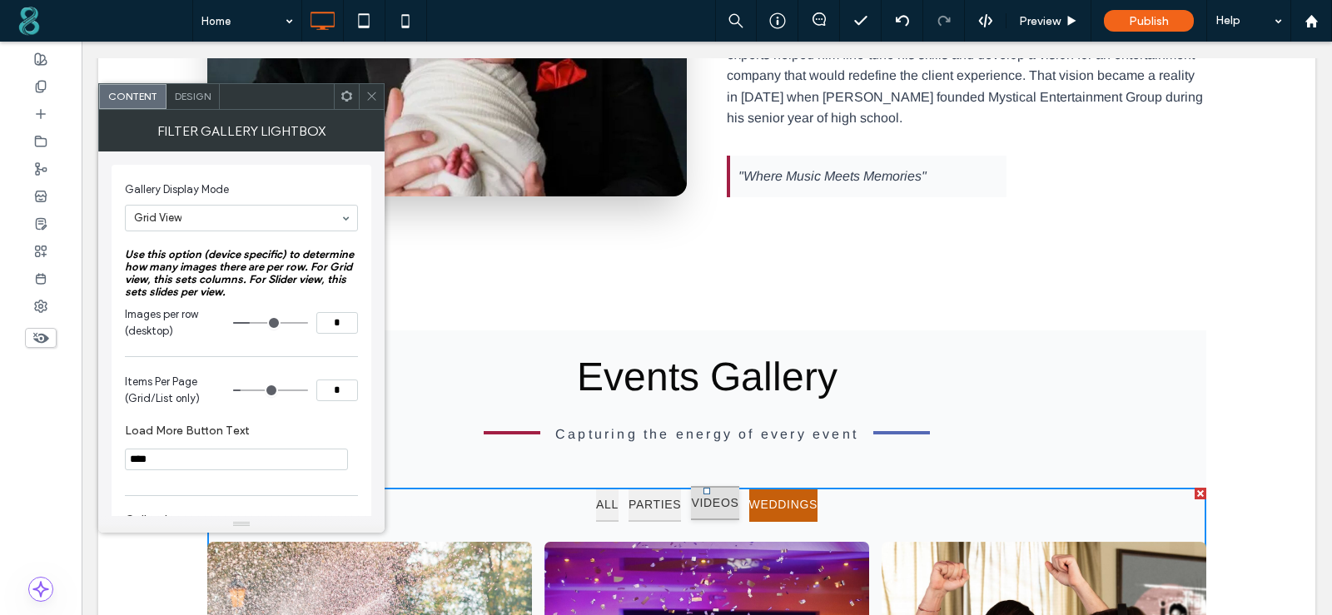
click at [717, 486] on button "VIDEOS" at bounding box center [714, 503] width 47 height 34
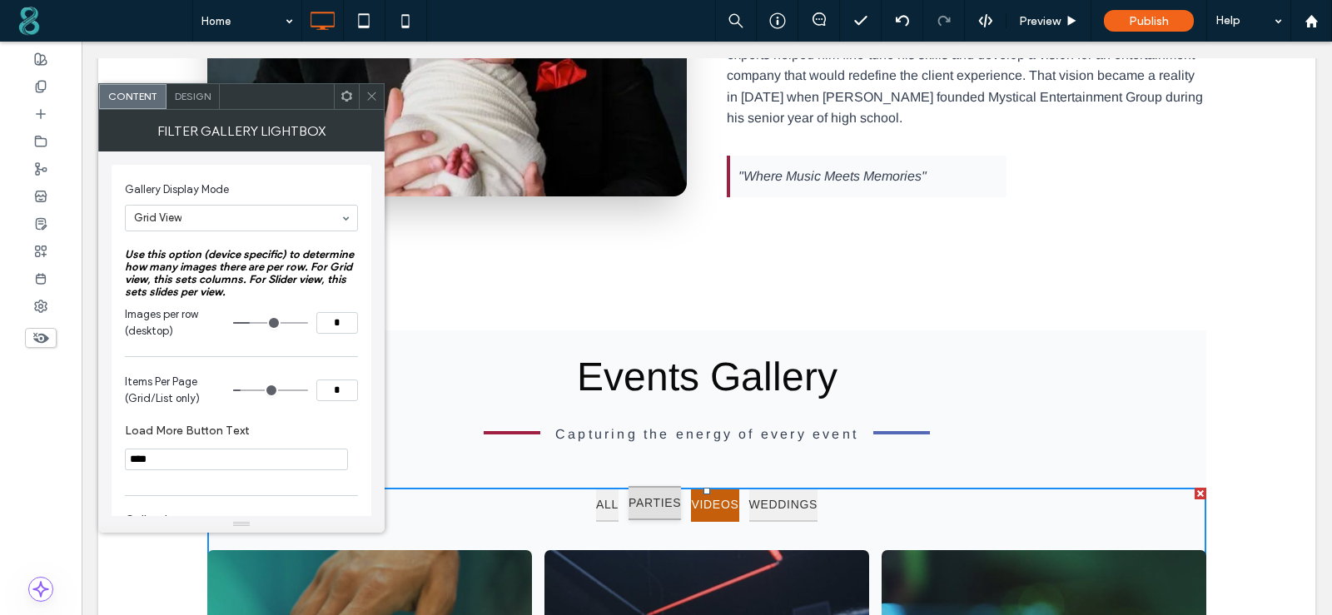
click at [640, 486] on button "PARTIES" at bounding box center [654, 503] width 53 height 34
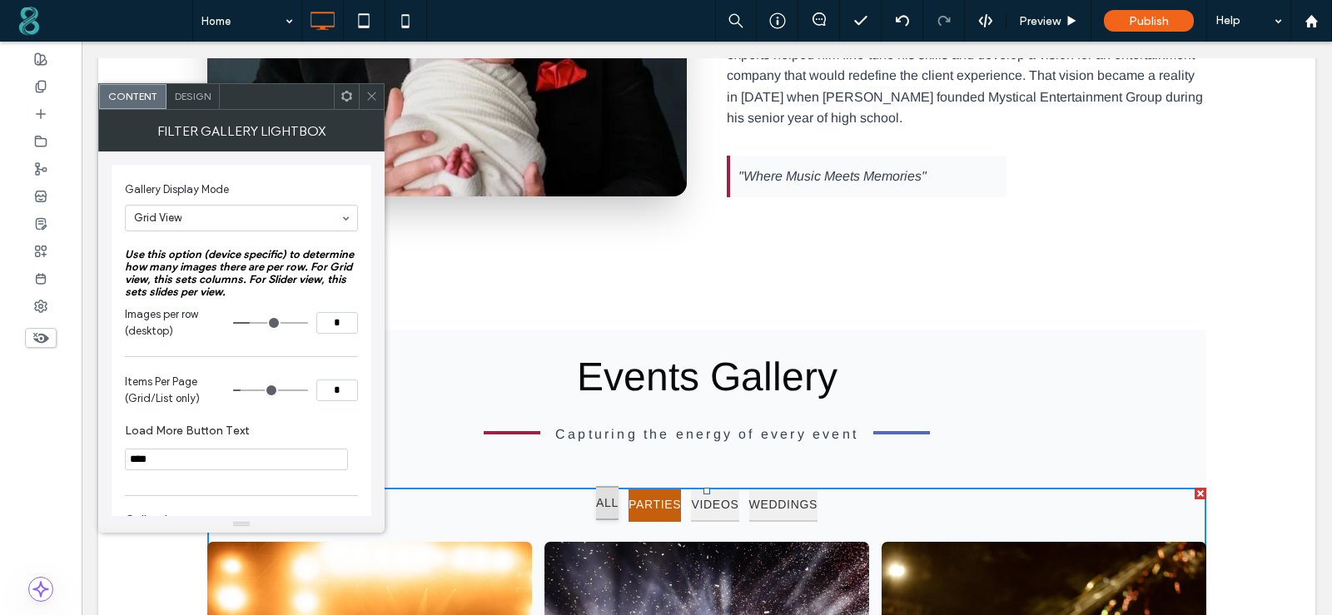
click at [596, 486] on button "ALL" at bounding box center [607, 503] width 22 height 34
click at [645, 486] on button "PARTIES" at bounding box center [654, 503] width 53 height 34
click at [738, 486] on button "VIDEOS" at bounding box center [714, 503] width 47 height 34
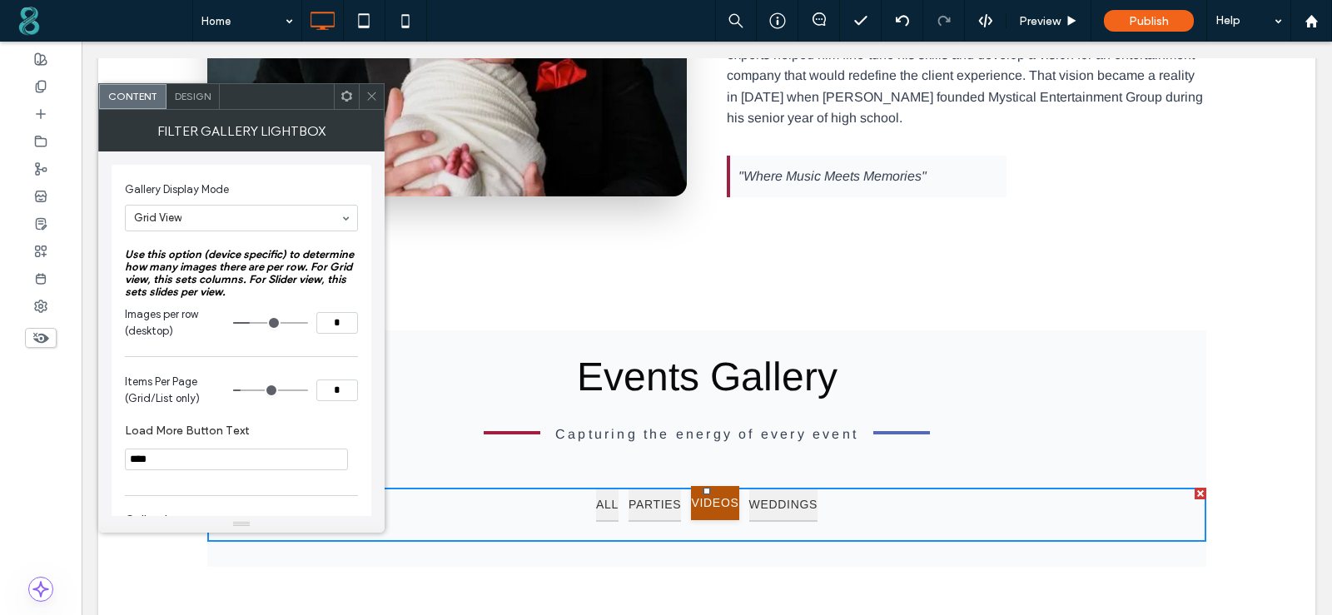
click at [738, 486] on button "VIDEOS" at bounding box center [714, 503] width 47 height 34
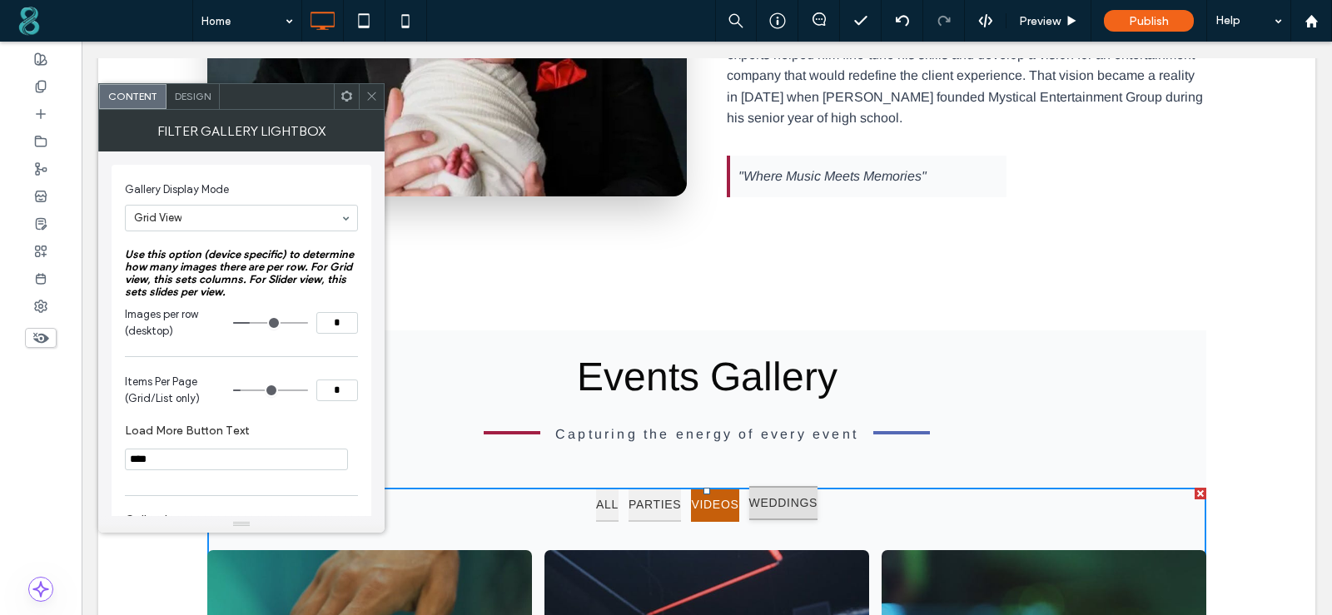
click at [802, 486] on button "WEDDINGS" at bounding box center [783, 503] width 69 height 34
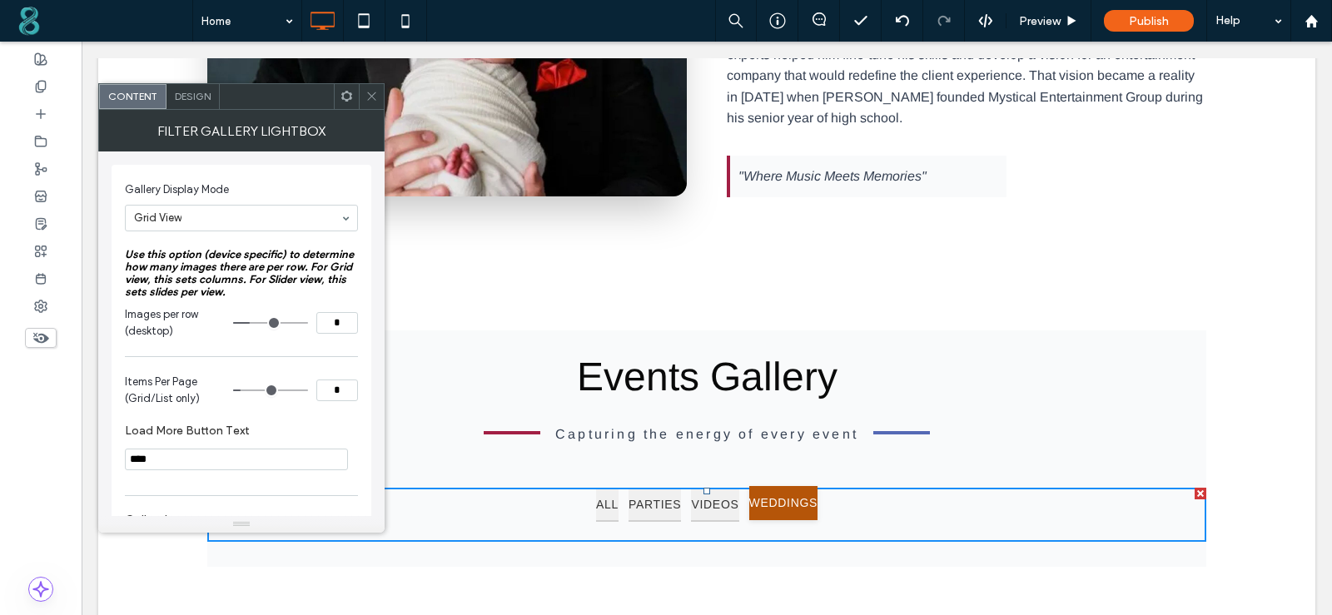
click at [809, 486] on button "WEDDINGS" at bounding box center [783, 503] width 69 height 34
